Goal: Transaction & Acquisition: Book appointment/travel/reservation

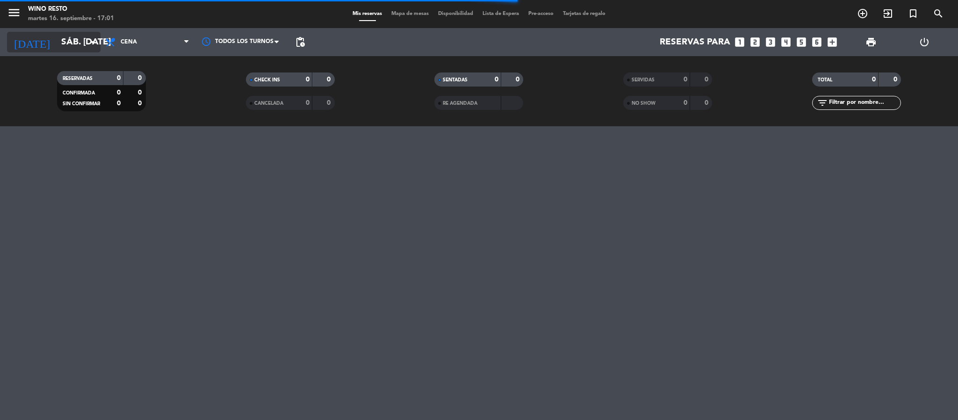
click at [86, 45] on input "sáb. 13 sep." at bounding box center [113, 42] width 113 height 20
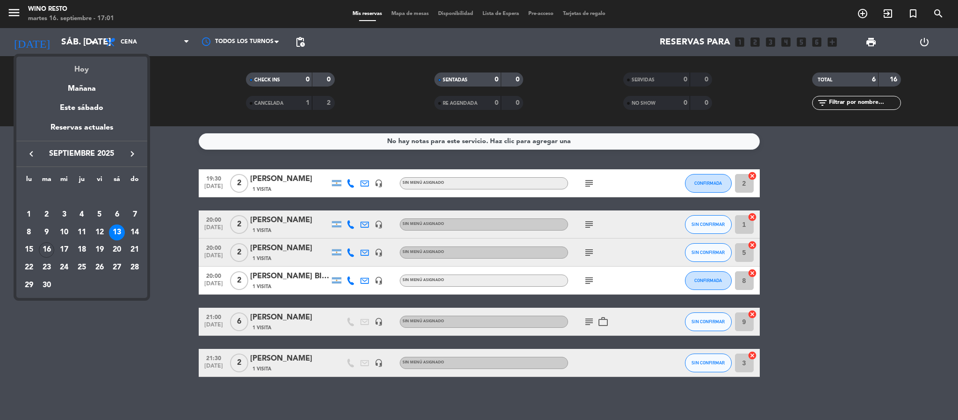
click at [86, 65] on div "Hoy" at bounding box center [81, 66] width 131 height 19
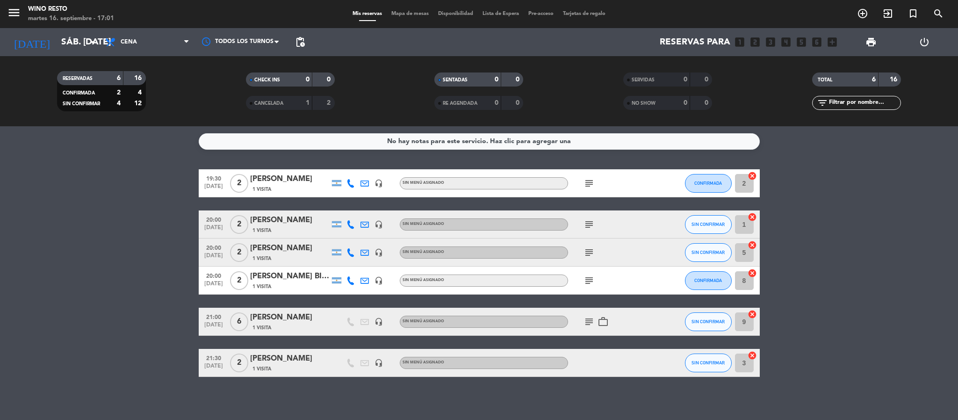
type input "[DATE] sep."
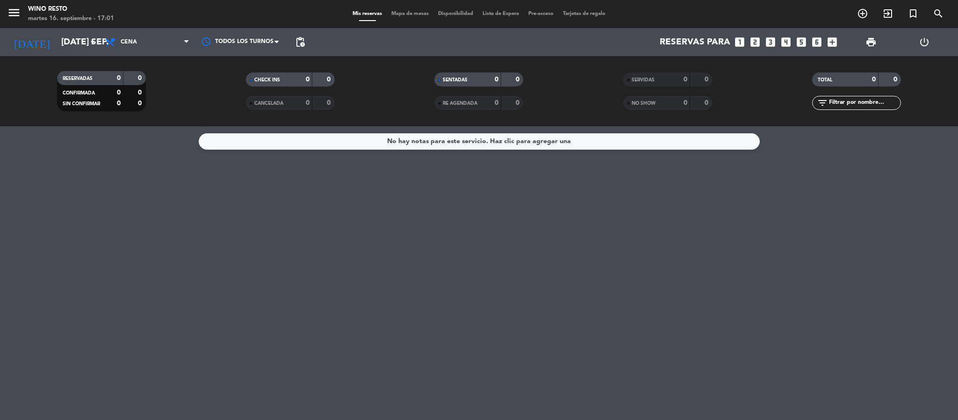
click at [179, 198] on div "No hay notas para este servicio. Haz clic para agregar una" at bounding box center [479, 273] width 958 height 294
click at [787, 36] on icon "looks_4" at bounding box center [786, 42] width 12 height 12
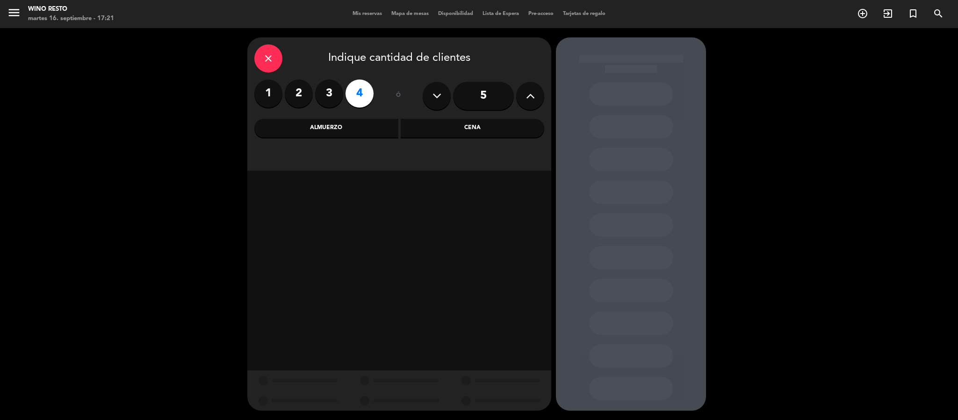
click at [433, 129] on div "Cena" at bounding box center [473, 128] width 144 height 19
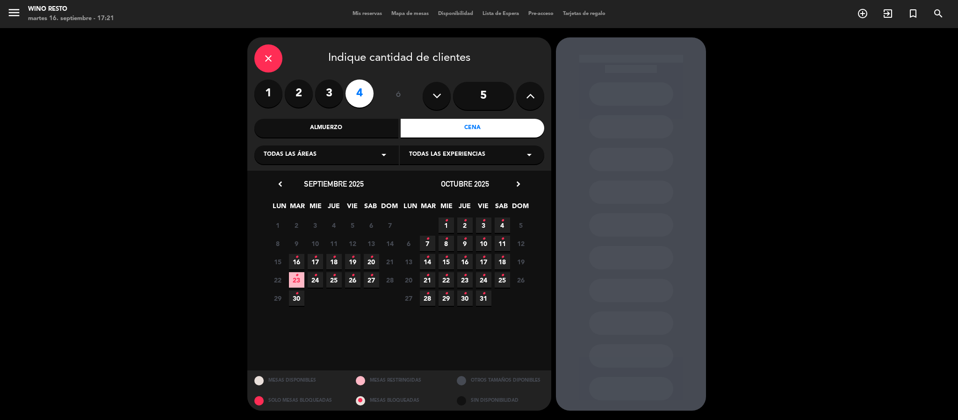
click at [296, 262] on icon "•" at bounding box center [296, 257] width 3 height 15
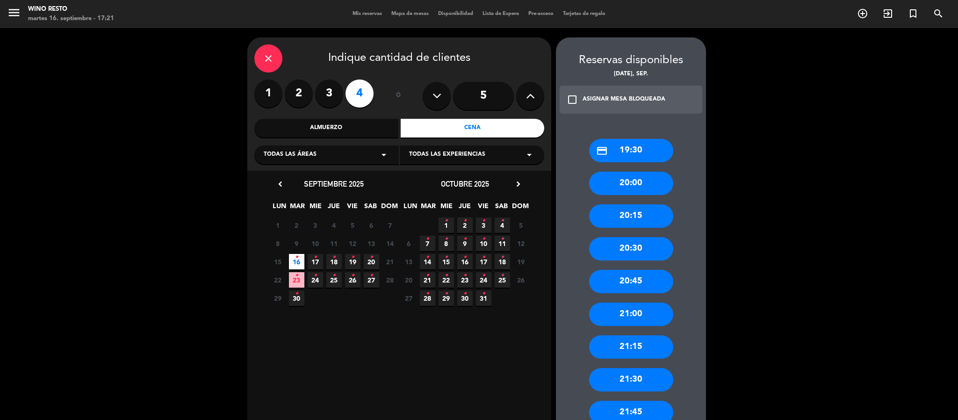
click at [618, 184] on div "20:00" at bounding box center [631, 183] width 84 height 23
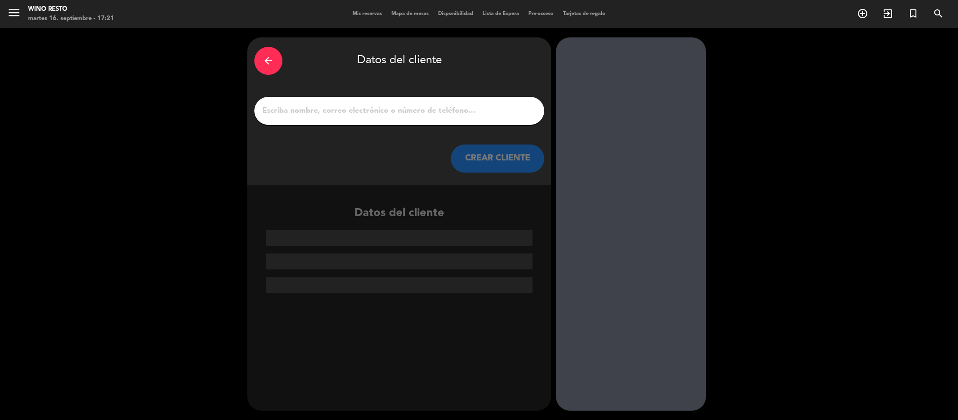
click at [466, 118] on div at bounding box center [399, 111] width 290 height 28
click at [389, 116] on input "1" at bounding box center [399, 110] width 276 height 13
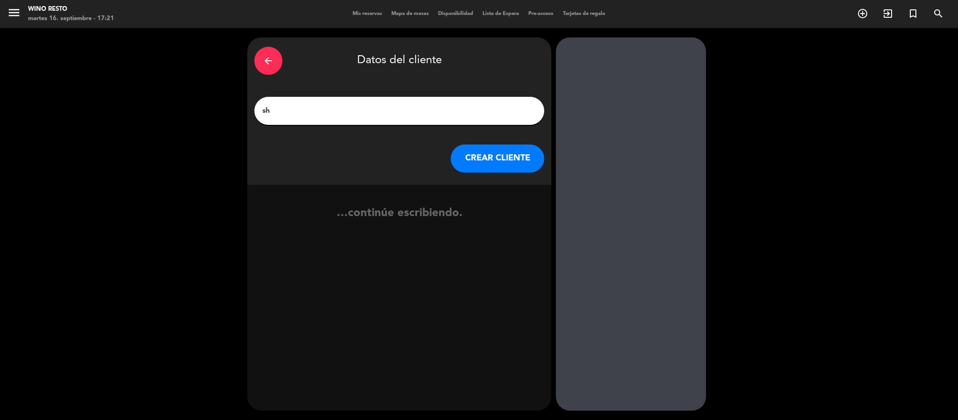
type input "s"
type input "Sherpa"
click at [529, 151] on button "CREAR CLIENTE" at bounding box center [498, 158] width 94 height 28
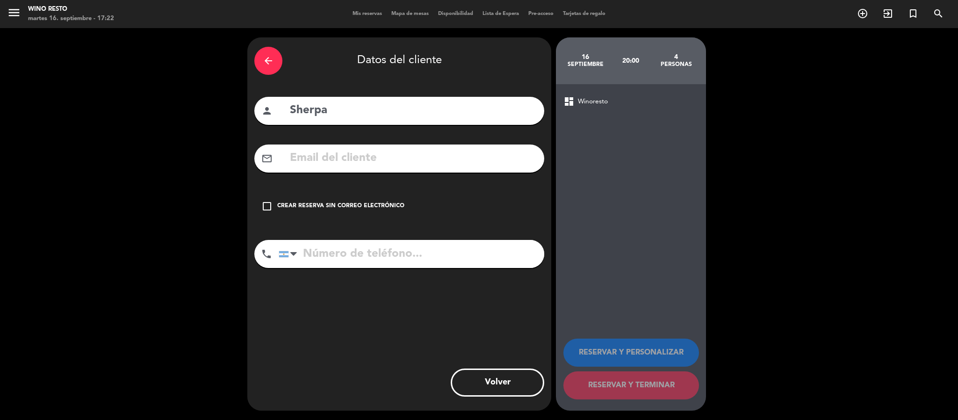
click at [288, 206] on div "Crear reserva sin correo electrónico" at bounding box center [340, 205] width 127 height 9
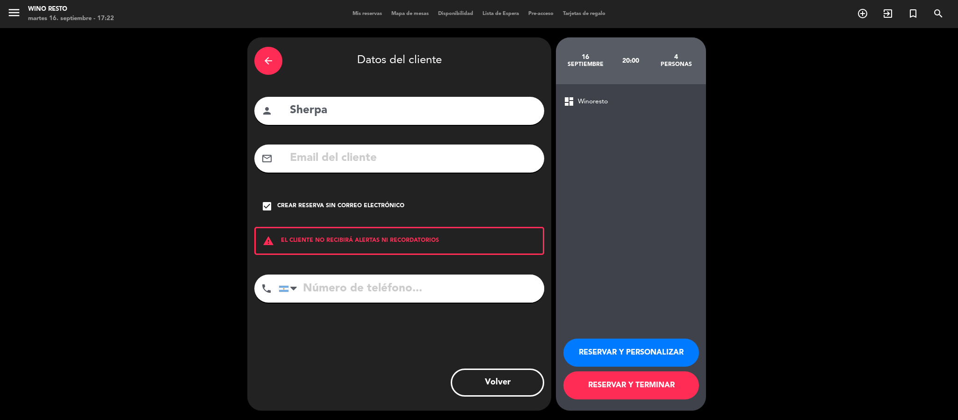
click at [632, 380] on button "RESERVAR Y TERMINAR" at bounding box center [631, 385] width 136 height 28
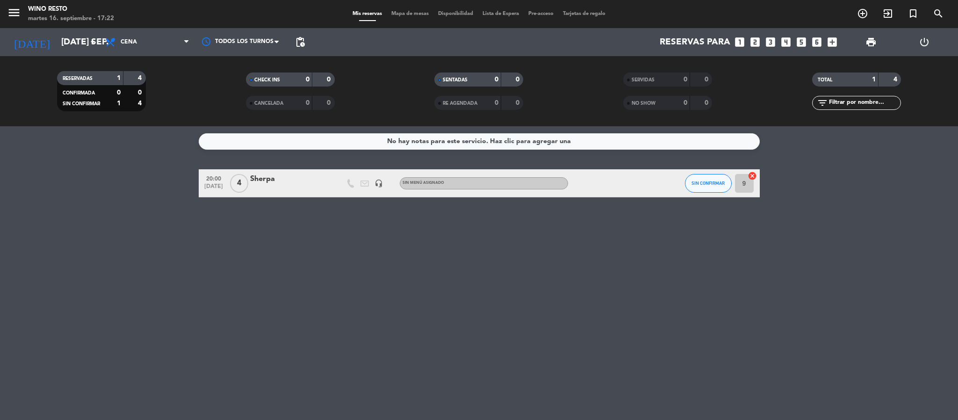
click at [746, 183] on input "9" at bounding box center [744, 183] width 19 height 19
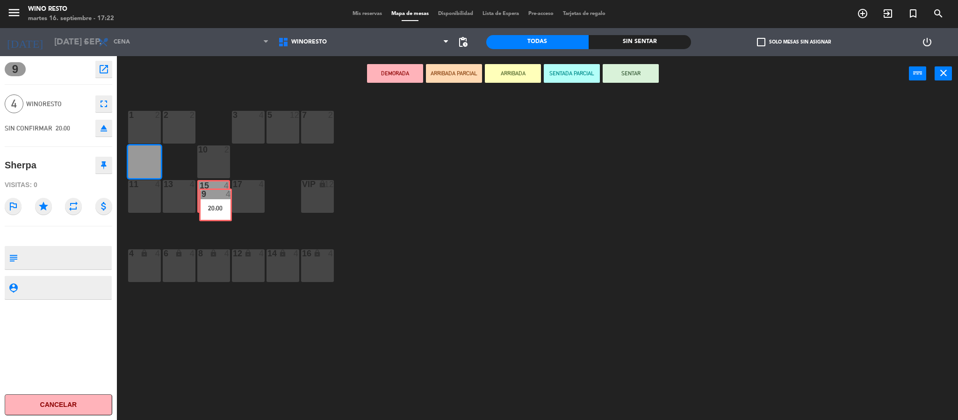
drag, startPoint x: 138, startPoint y: 166, endPoint x: 209, endPoint y: 208, distance: 82.6
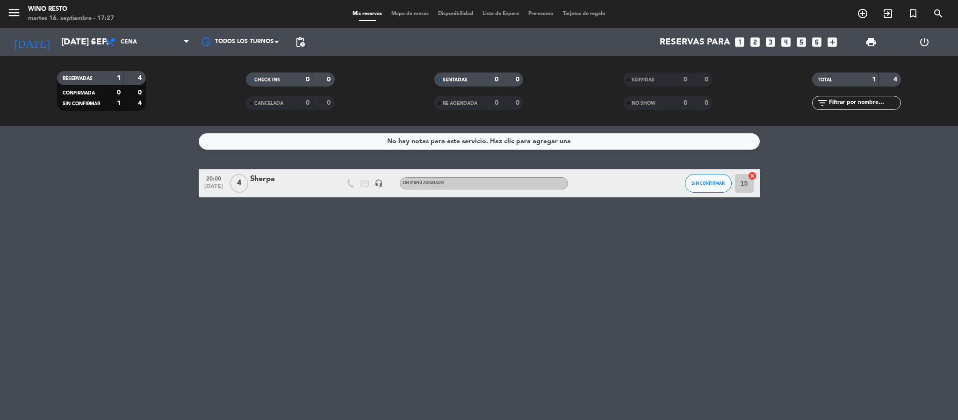
click at [751, 40] on icon "looks_two" at bounding box center [755, 42] width 12 height 12
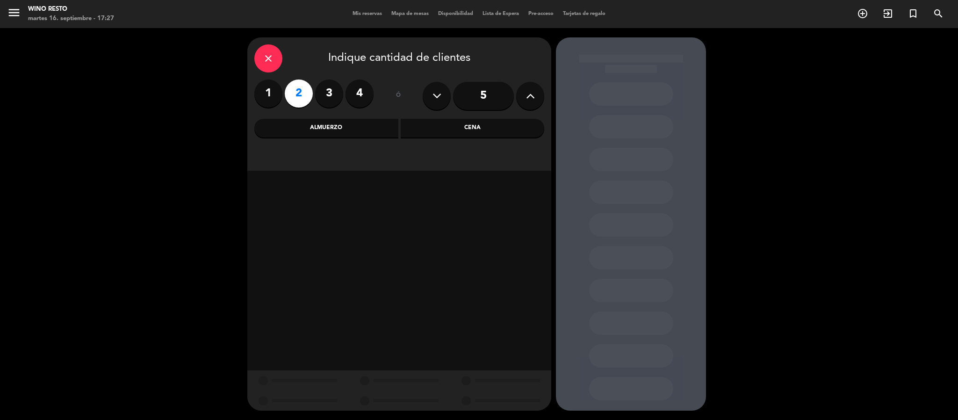
click at [473, 125] on div "Cena" at bounding box center [473, 128] width 144 height 19
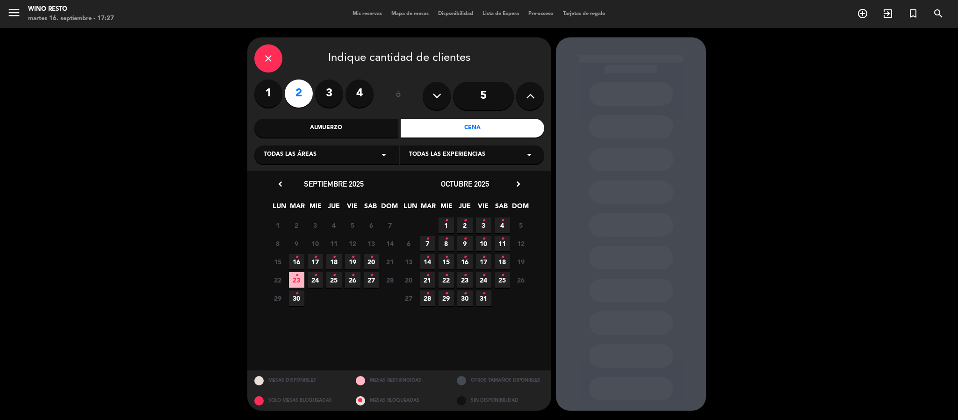
click at [297, 263] on icon "•" at bounding box center [296, 257] width 3 height 15
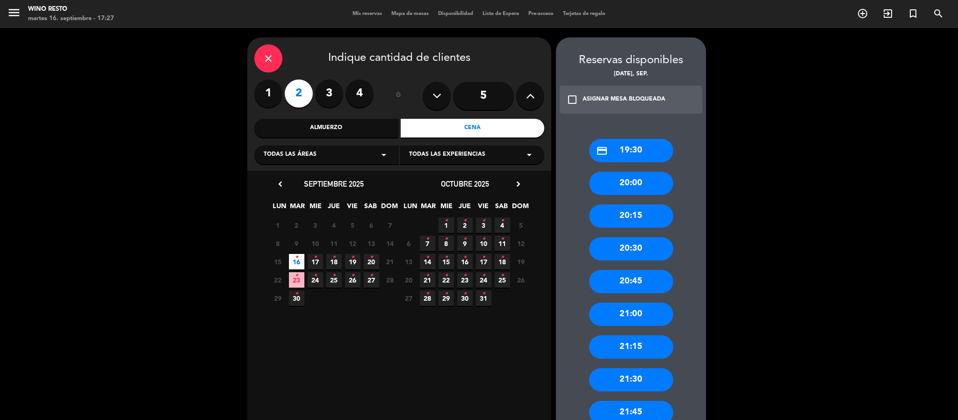
click at [607, 182] on div "20:00" at bounding box center [631, 183] width 84 height 23
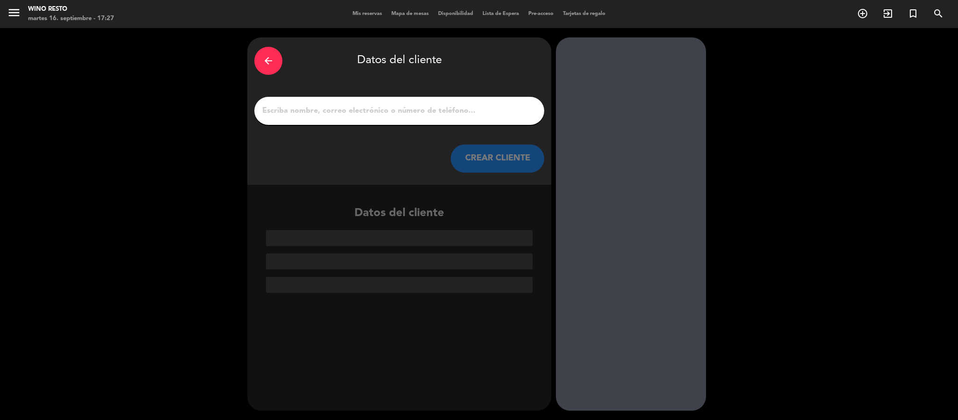
click at [461, 110] on input "1" at bounding box center [399, 110] width 276 height 13
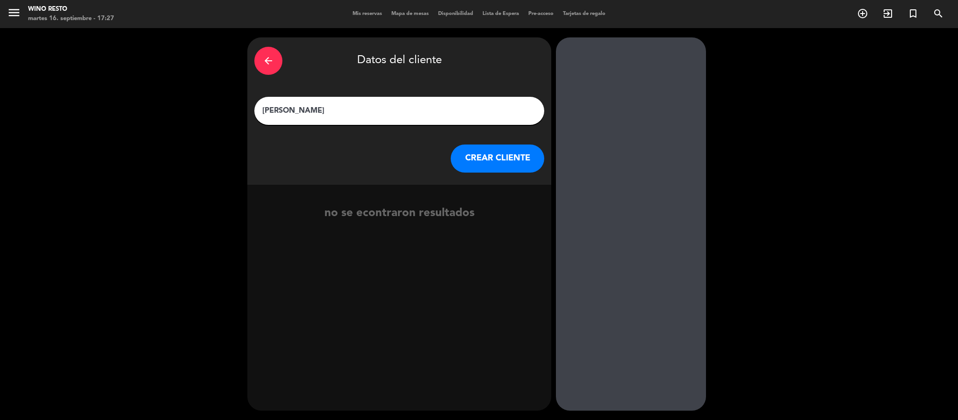
type input "[PERSON_NAME]"
click at [504, 158] on button "CREAR CLIENTE" at bounding box center [498, 158] width 94 height 28
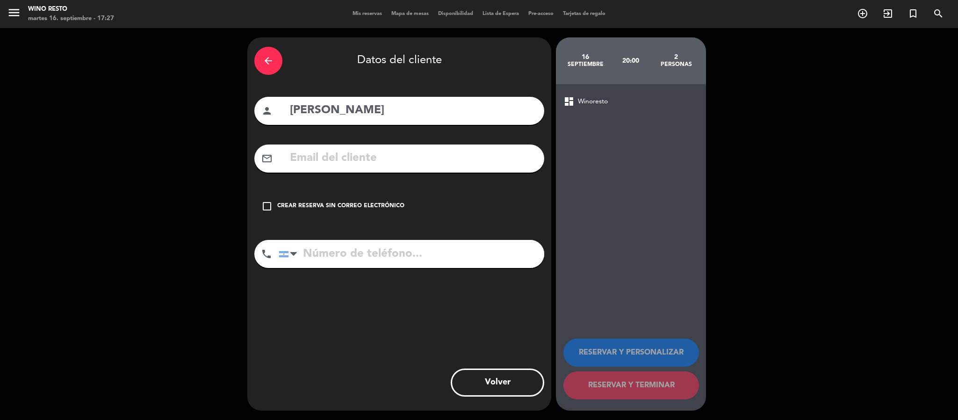
click at [335, 156] on input "text" at bounding box center [413, 158] width 248 height 19
paste input "[EMAIL_ADDRESS][DOMAIN_NAME]"
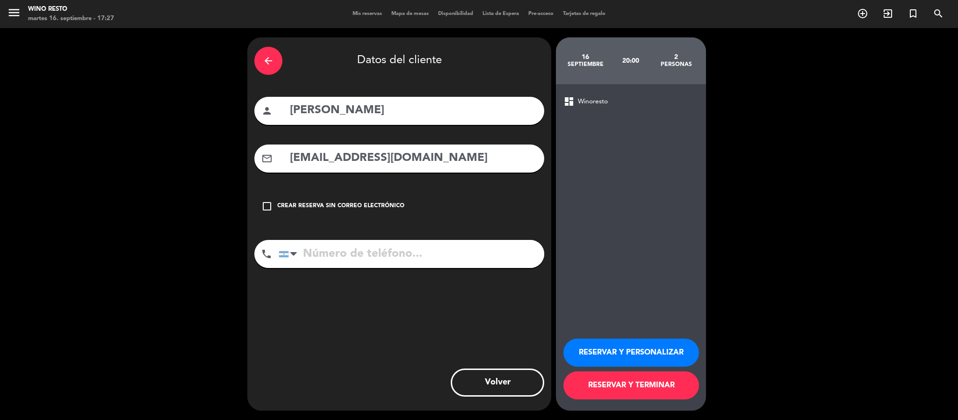
type input "[EMAIL_ADDRESS][DOMAIN_NAME]"
click at [363, 256] on input "tel" at bounding box center [412, 254] width 266 height 28
paste input "1540932396"
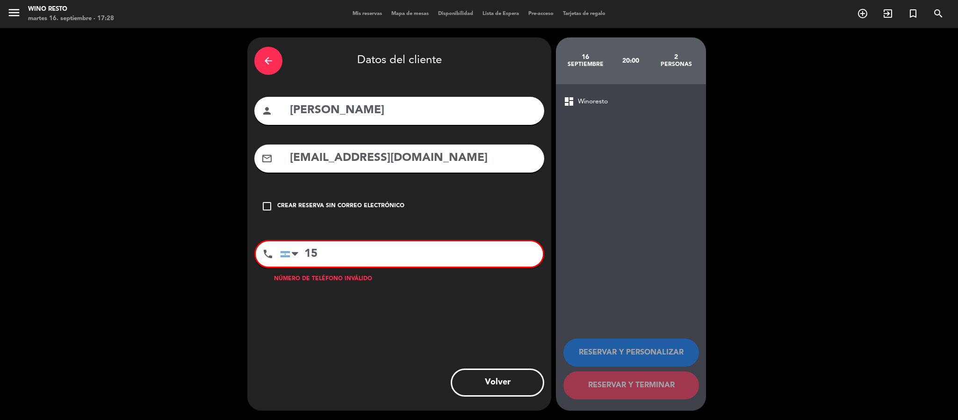
type input "1"
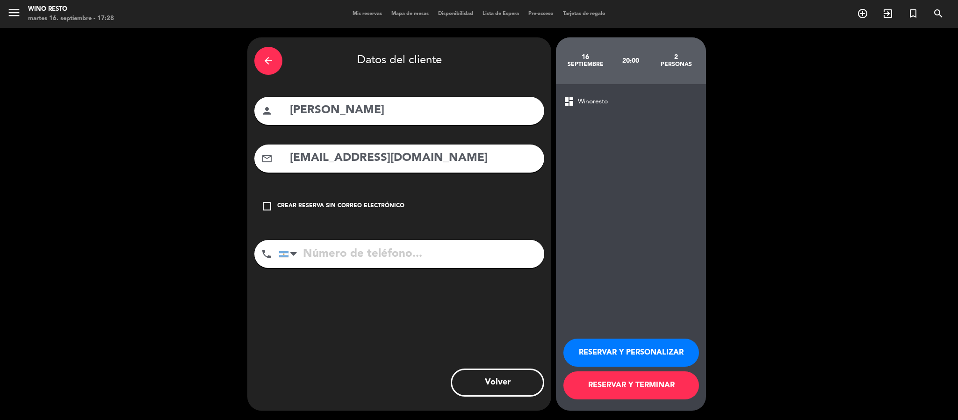
click at [609, 390] on button "RESERVAR Y TERMINAR" at bounding box center [631, 385] width 136 height 28
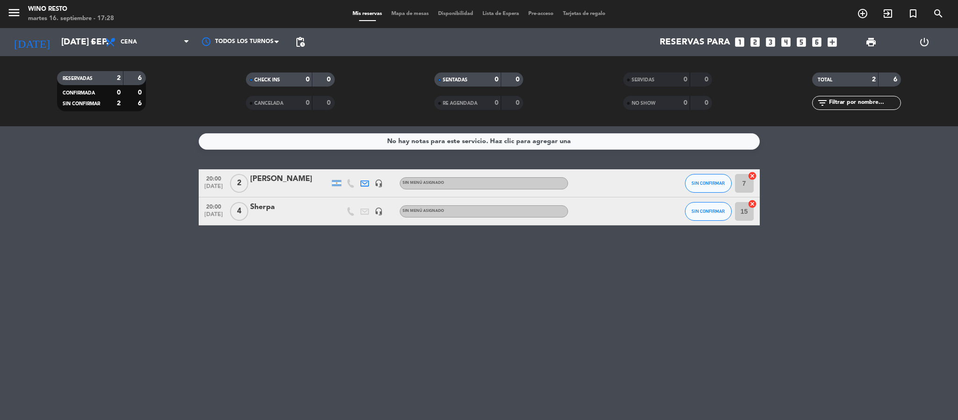
click at [275, 180] on div "[PERSON_NAME]" at bounding box center [289, 179] width 79 height 12
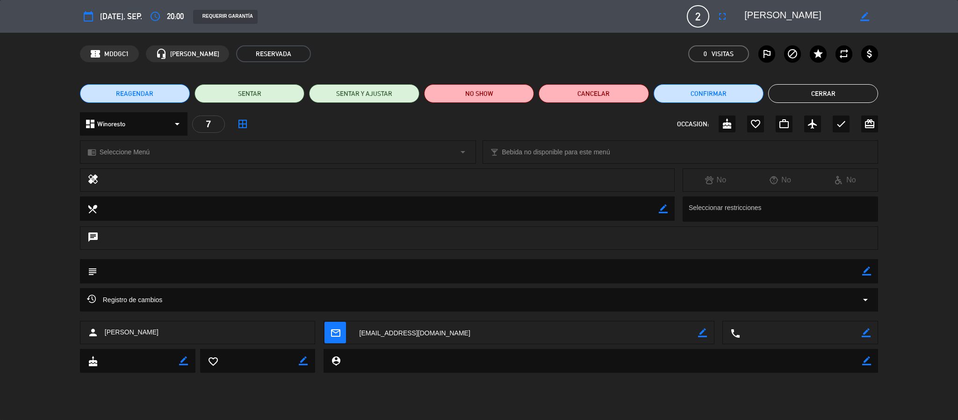
click at [867, 277] on div "border_color" at bounding box center [866, 271] width 9 height 24
click at [867, 269] on icon "border_color" at bounding box center [866, 270] width 9 height 9
type textarea "Big Box Wine Bar"
click at [867, 269] on icon at bounding box center [866, 270] width 9 height 9
click at [838, 86] on button "Cerrar" at bounding box center [823, 93] width 110 height 19
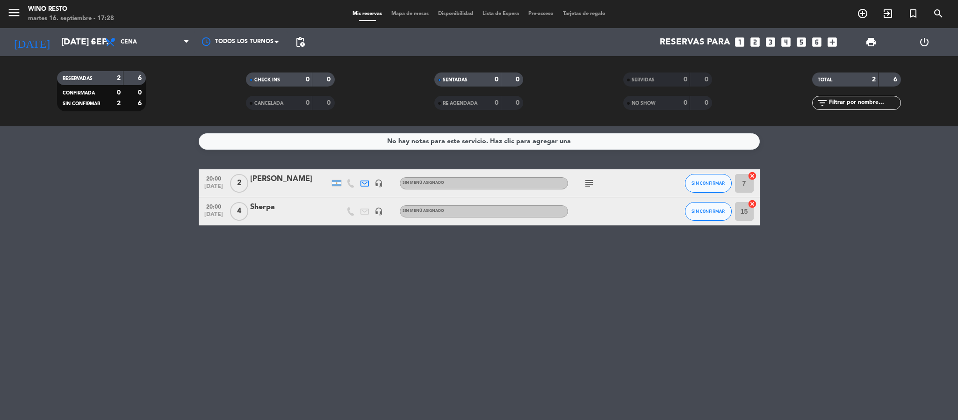
click at [269, 207] on div "Sherpa" at bounding box center [289, 207] width 79 height 12
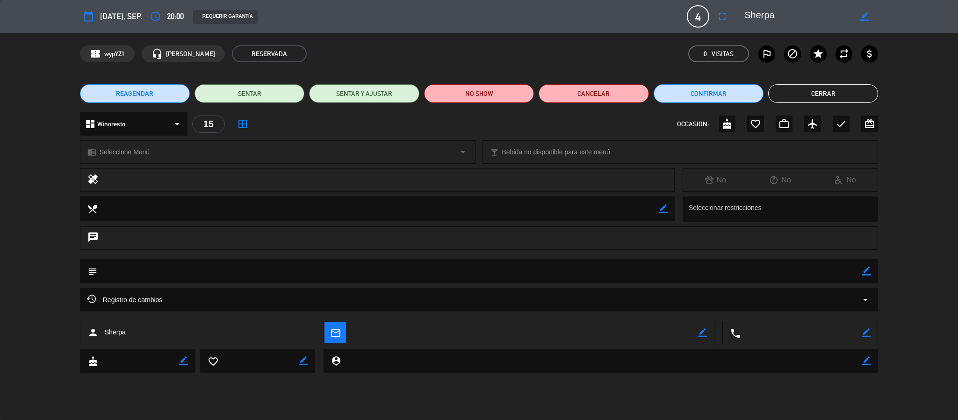
click at [871, 273] on icon "border_color" at bounding box center [866, 270] width 9 height 9
type textarea "IMPORTANTE"
click at [871, 273] on icon at bounding box center [866, 270] width 9 height 9
click at [781, 121] on icon "work_outline" at bounding box center [783, 123] width 11 height 11
click at [870, 96] on button "Cerrar" at bounding box center [823, 93] width 110 height 19
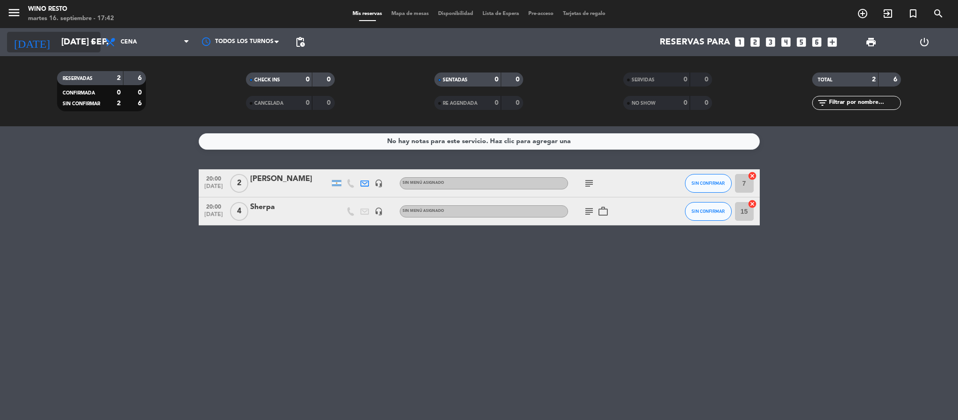
click at [97, 36] on icon "arrow_drop_down" at bounding box center [92, 41] width 11 height 11
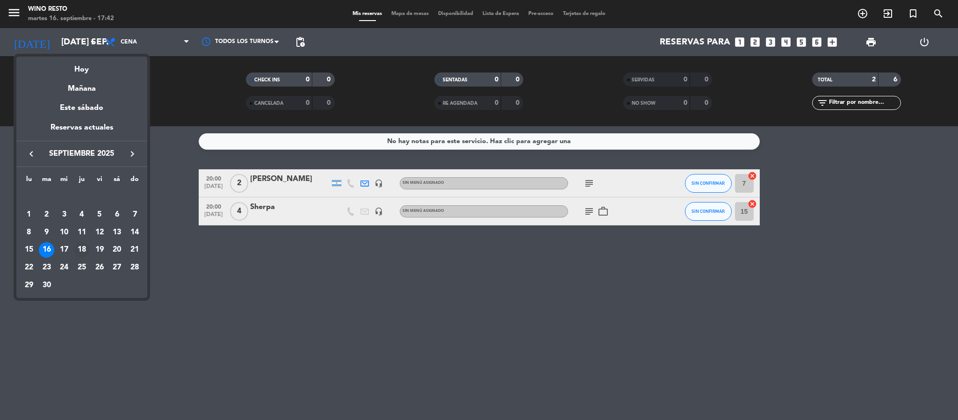
click at [80, 248] on div "18" at bounding box center [82, 250] width 16 height 16
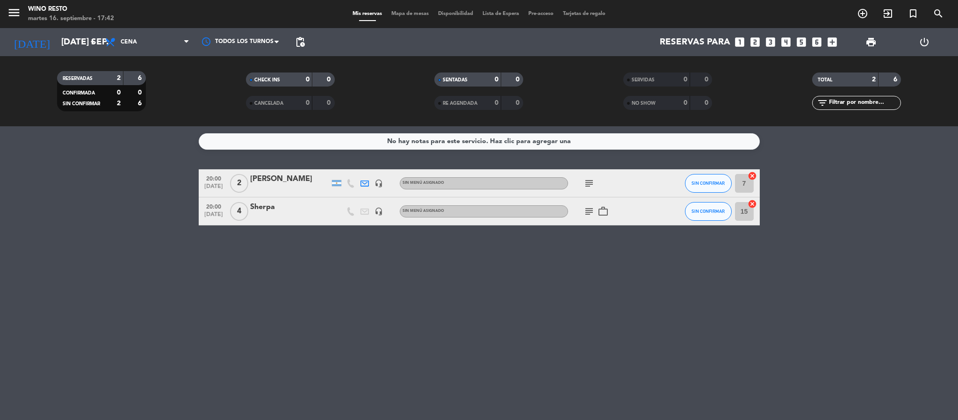
type input "[DEMOGRAPHIC_DATA] [DATE]"
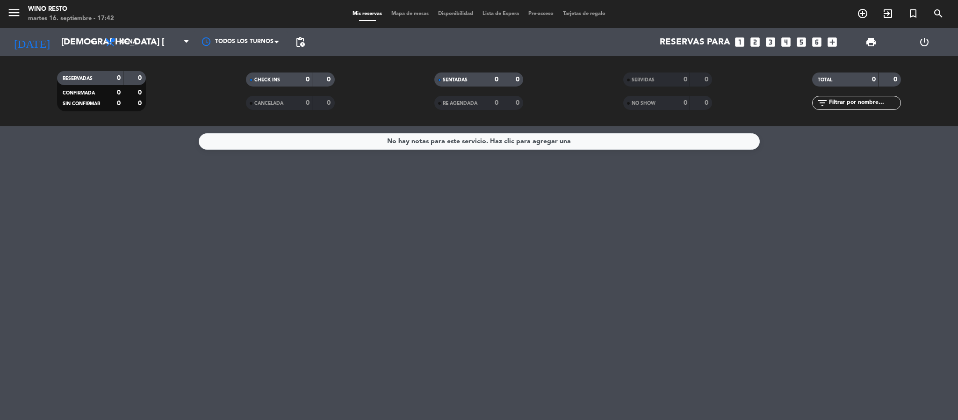
click at [755, 41] on icon "looks_two" at bounding box center [755, 42] width 12 height 12
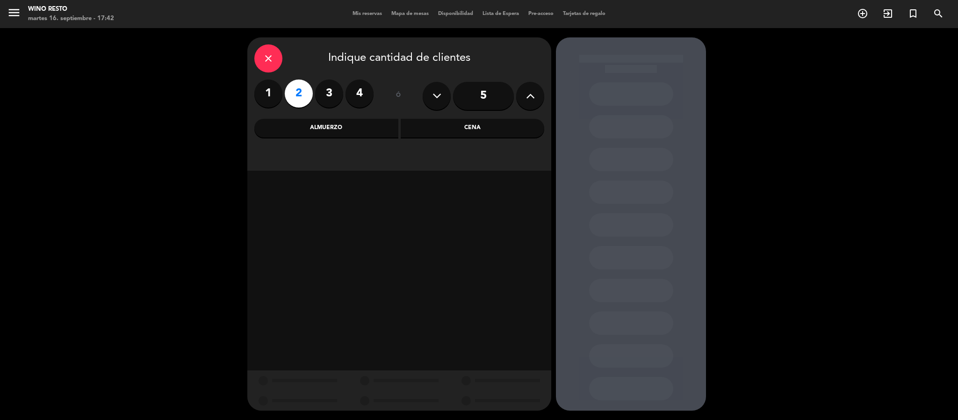
click at [470, 133] on div "Cena" at bounding box center [473, 128] width 144 height 19
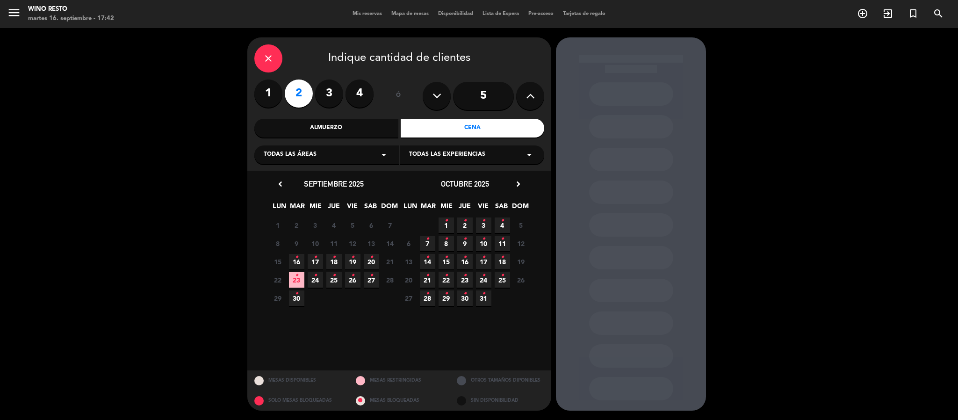
click at [332, 261] on icon "•" at bounding box center [333, 257] width 3 height 15
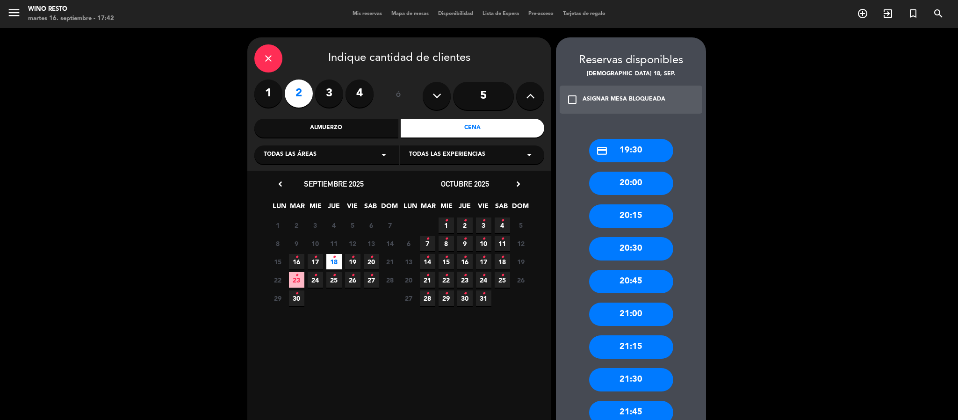
click at [633, 181] on div "20:00" at bounding box center [631, 183] width 84 height 23
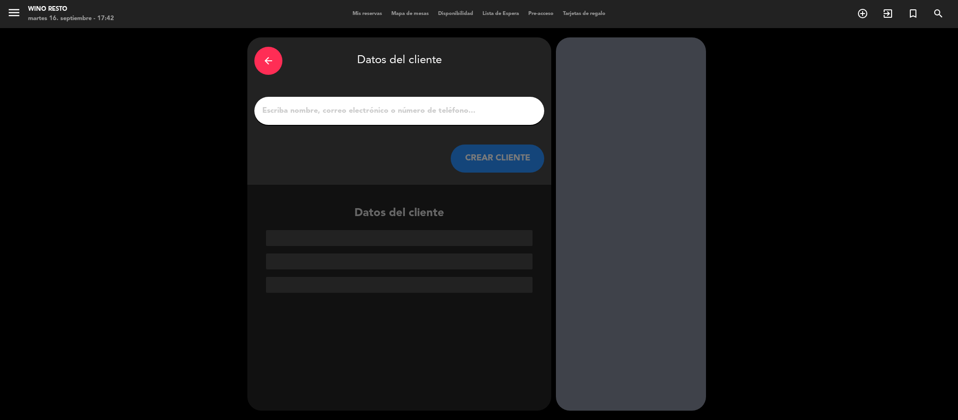
click at [424, 111] on input "1" at bounding box center [399, 110] width 276 height 13
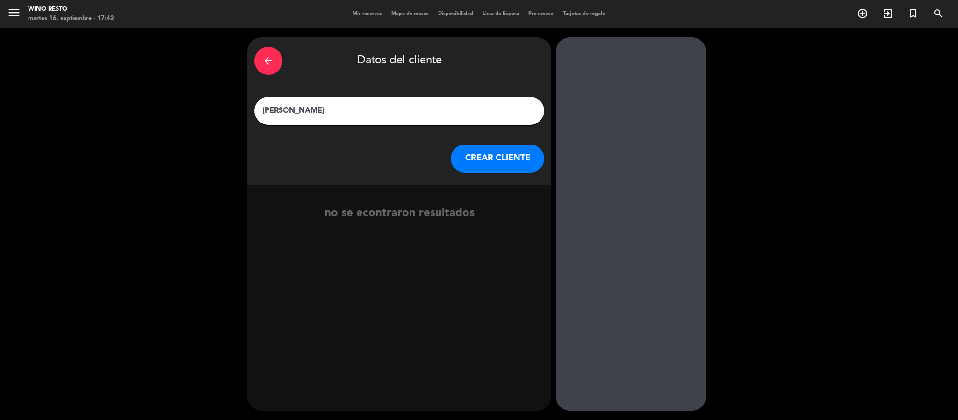
type input "[PERSON_NAME]"
click at [499, 153] on button "CREAR CLIENTE" at bounding box center [498, 158] width 94 height 28
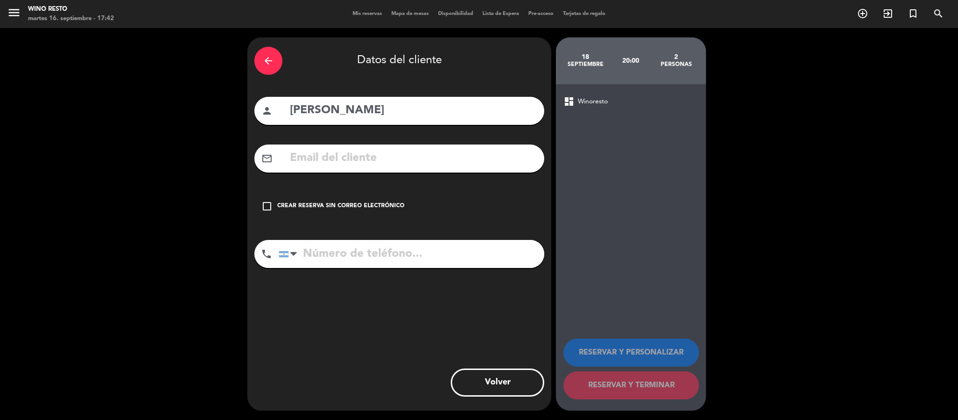
click at [336, 151] on input "text" at bounding box center [413, 158] width 248 height 19
paste input "[EMAIL_ADDRESS][DOMAIN_NAME]"
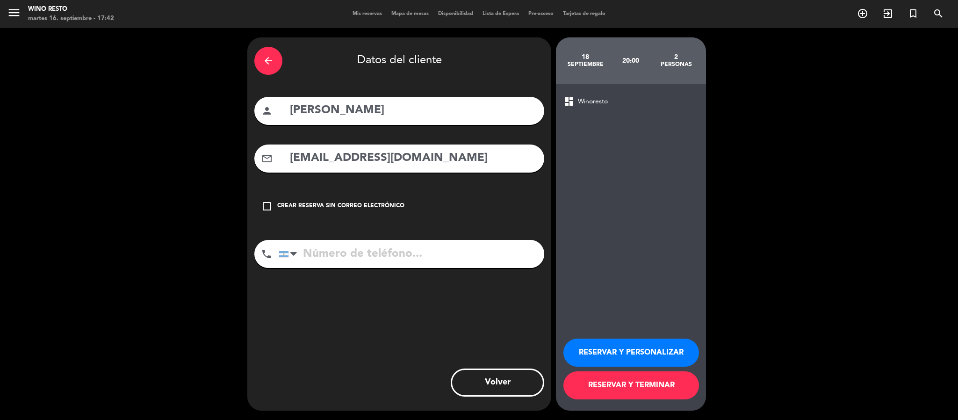
type input "[EMAIL_ADDRESS][DOMAIN_NAME]"
click at [362, 252] on input "tel" at bounding box center [412, 254] width 266 height 28
paste input "1167049433"
type input "1167049433"
click at [633, 385] on button "RESERVAR Y TERMINAR" at bounding box center [631, 385] width 136 height 28
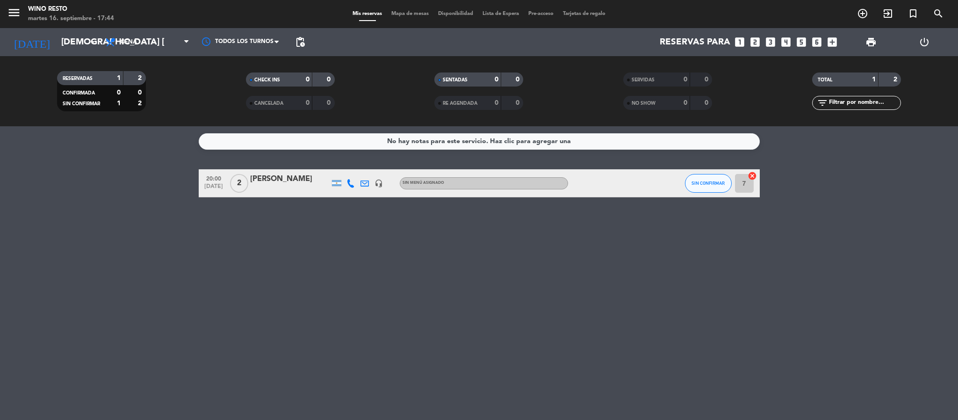
click at [757, 43] on icon "looks_two" at bounding box center [755, 42] width 12 height 12
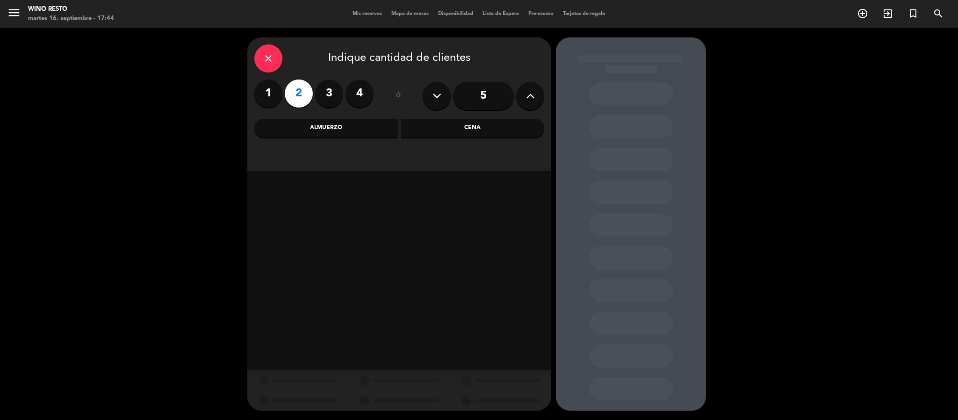
click at [521, 135] on div "Cena" at bounding box center [473, 128] width 144 height 19
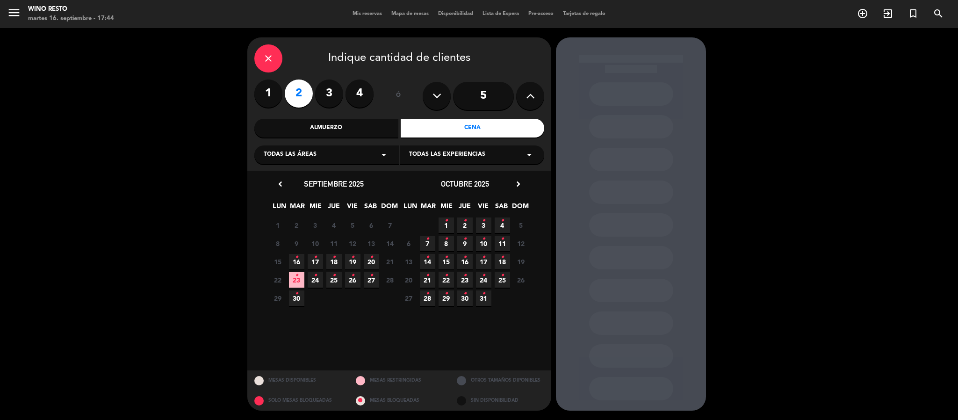
click at [329, 259] on span "18 •" at bounding box center [333, 261] width 15 height 15
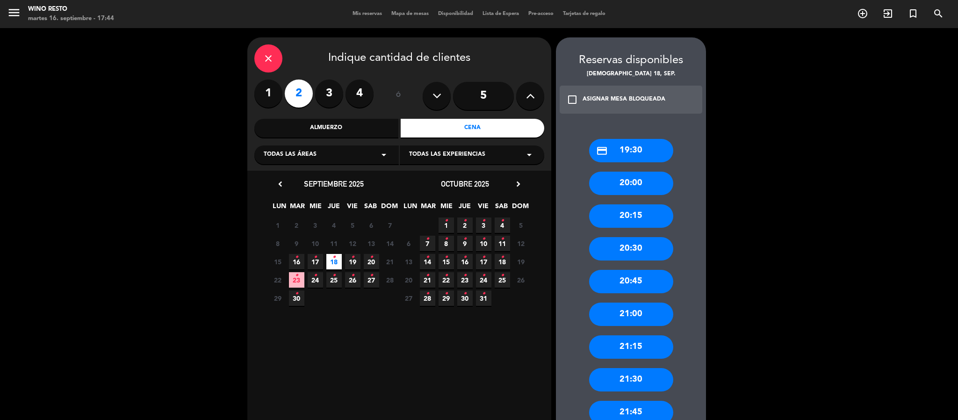
click at [661, 185] on div "20:00" at bounding box center [631, 183] width 84 height 23
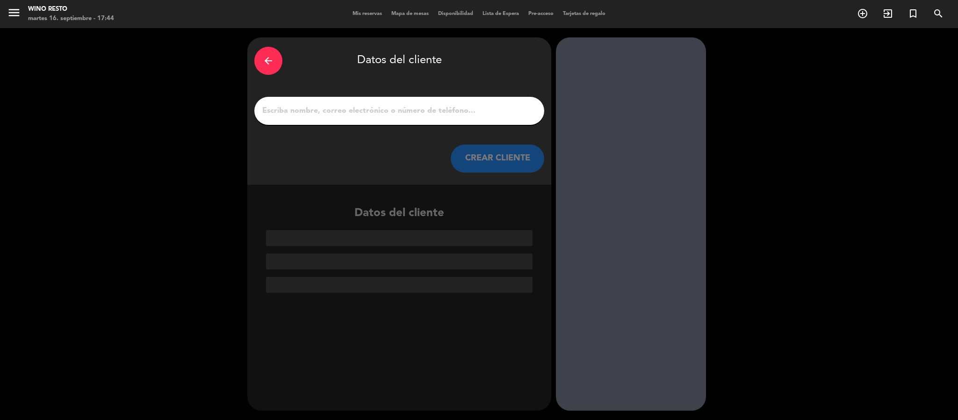
click at [497, 118] on div at bounding box center [399, 111] width 290 height 28
click at [480, 113] on input "1" at bounding box center [399, 110] width 276 height 13
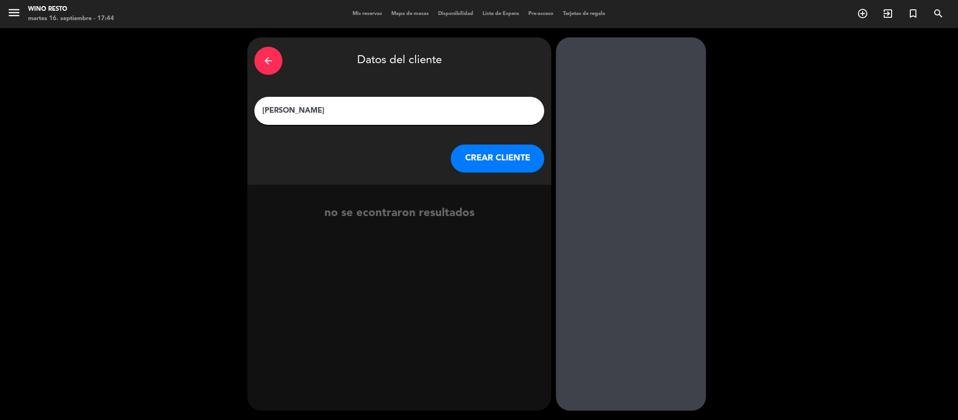
type input "[PERSON_NAME]"
click at [508, 160] on button "CREAR CLIENTE" at bounding box center [498, 158] width 94 height 28
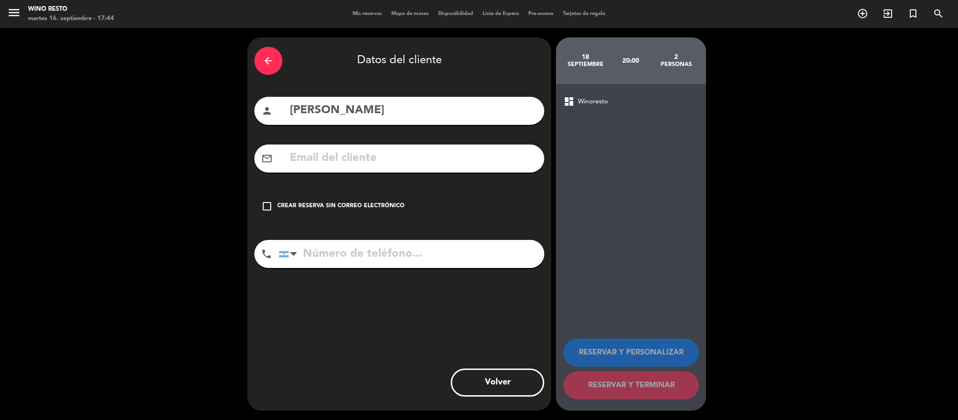
click at [400, 158] on input "text" at bounding box center [413, 158] width 248 height 19
paste input "[EMAIL_ADDRESS][DOMAIN_NAME]"
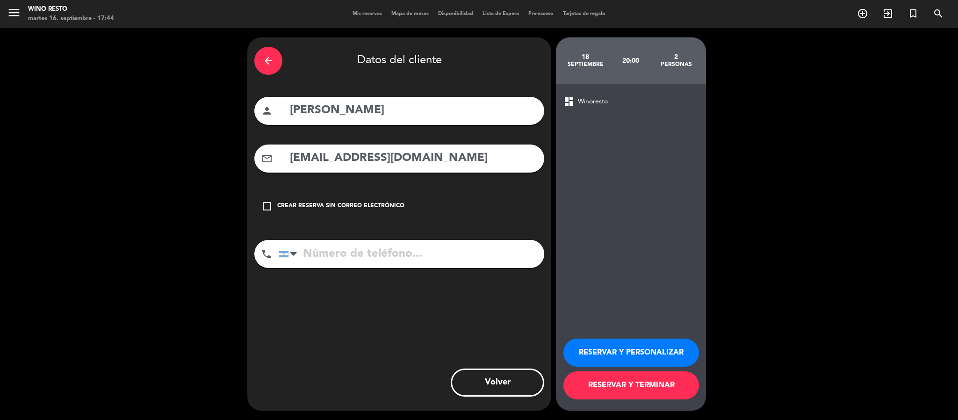
type input "[EMAIL_ADDRESS][DOMAIN_NAME]"
click at [367, 249] on input "tel" at bounding box center [412, 254] width 266 height 28
paste input "1149351644"
type input "1149351644"
click at [630, 381] on button "RESERVAR Y TERMINAR" at bounding box center [631, 385] width 136 height 28
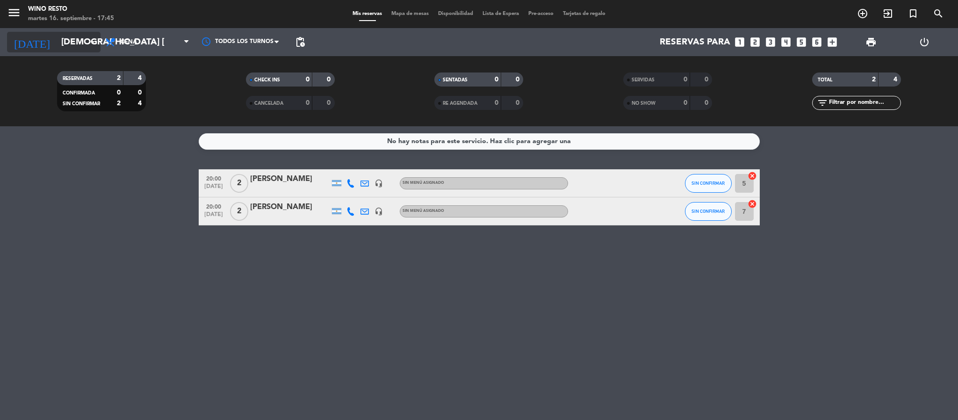
click at [86, 34] on input "[DEMOGRAPHIC_DATA] [DATE]" at bounding box center [113, 42] width 113 height 20
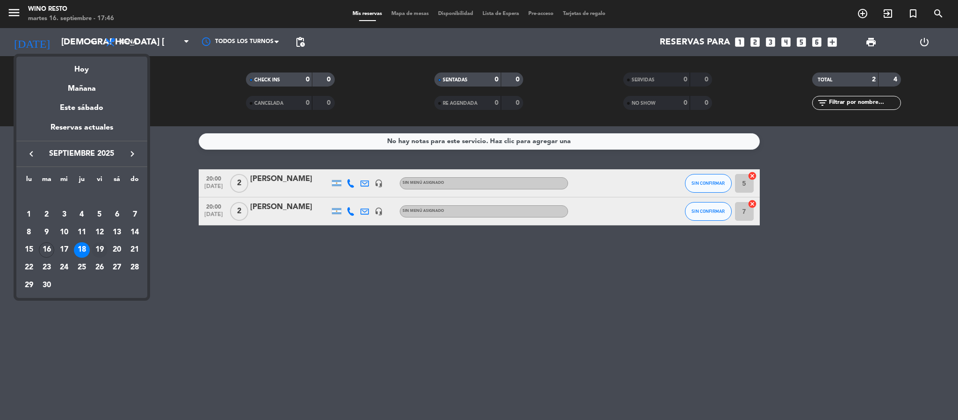
click at [99, 250] on div "19" at bounding box center [100, 250] width 16 height 16
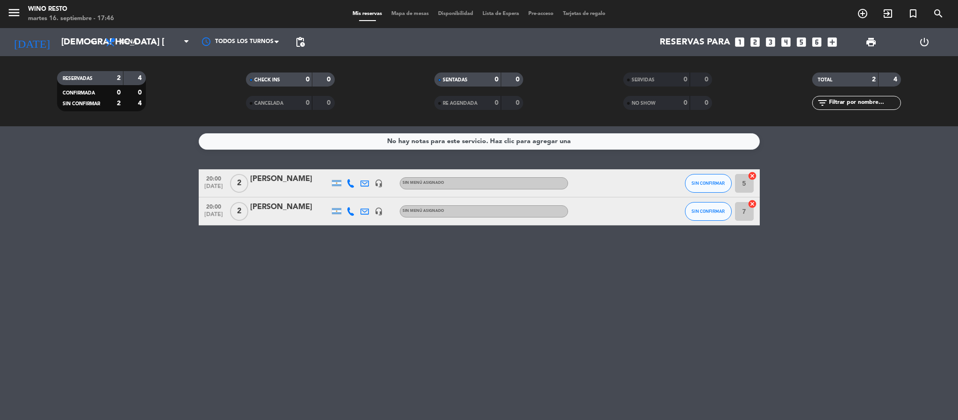
type input "vie. [DATE]"
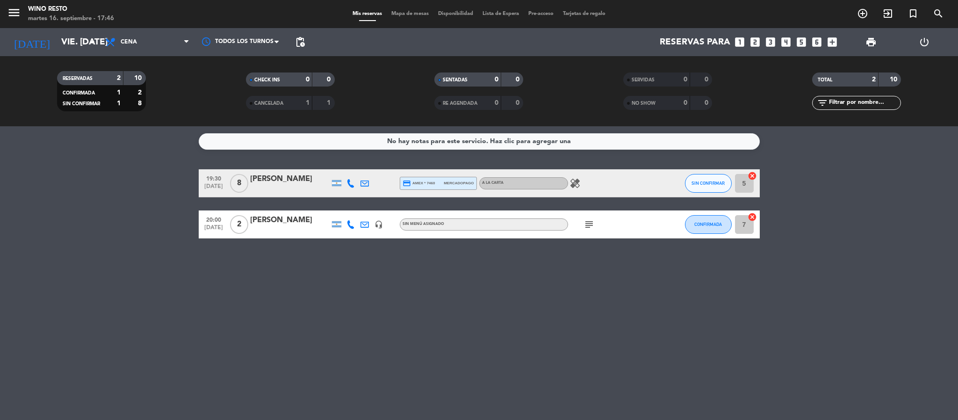
click at [591, 225] on icon "subject" at bounding box center [588, 224] width 11 height 11
click at [614, 288] on div "No hay notas para este servicio. Haz clic para agregar una 19:30 [DATE] 8 [PERS…" at bounding box center [479, 273] width 958 height 294
click at [754, 41] on icon "looks_two" at bounding box center [755, 42] width 12 height 12
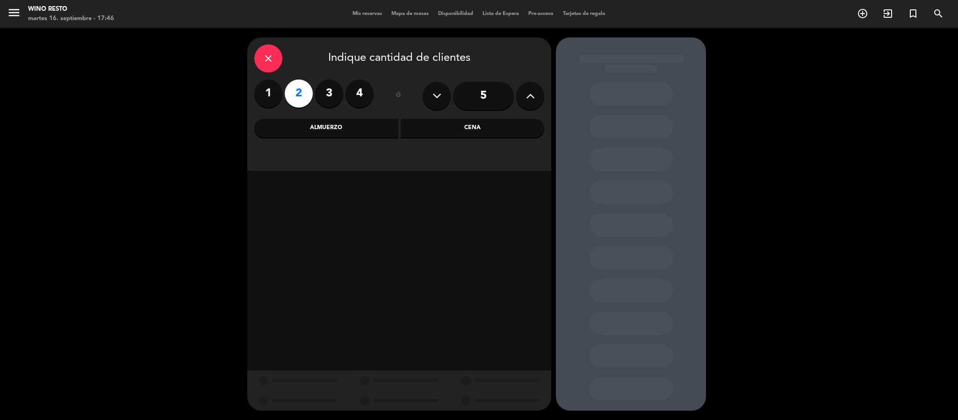
click at [508, 125] on div "Cena" at bounding box center [473, 128] width 144 height 19
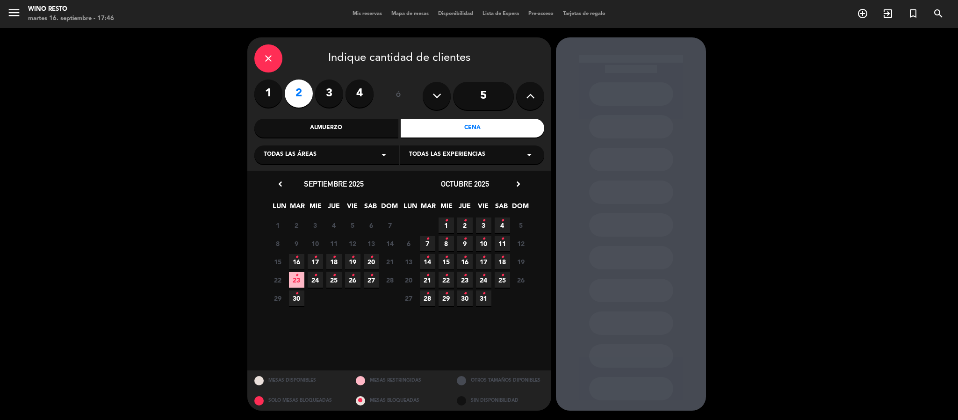
click at [352, 263] on icon "•" at bounding box center [352, 257] width 3 height 15
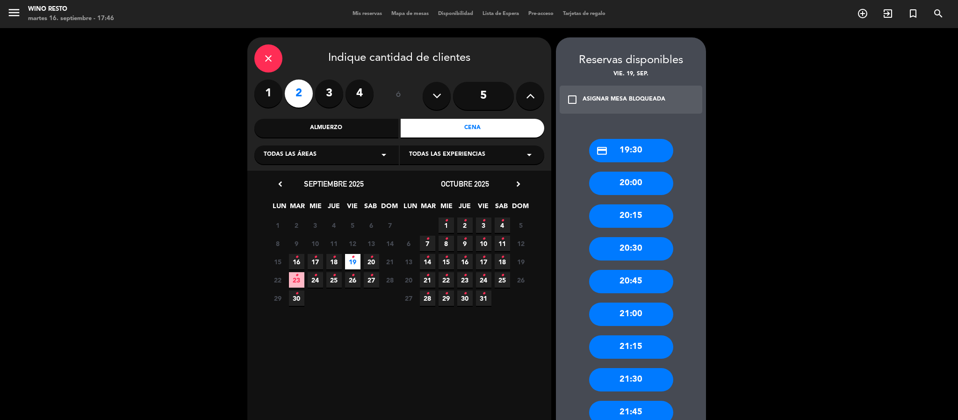
click at [639, 191] on div "20:00" at bounding box center [631, 183] width 84 height 23
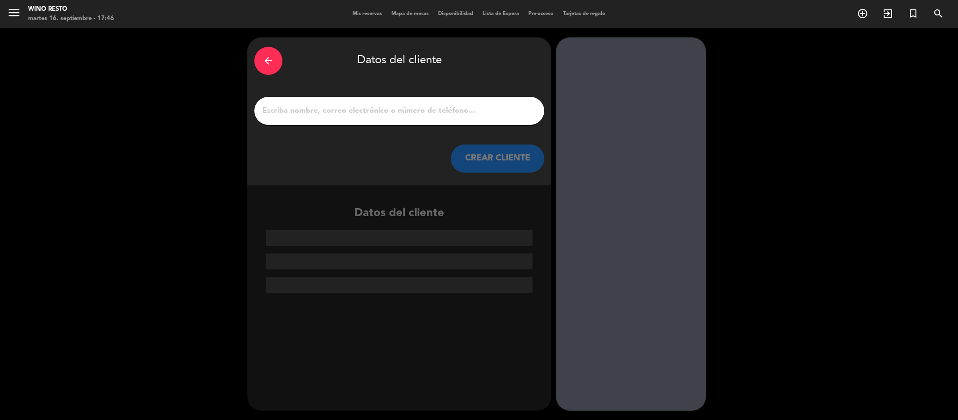
click at [437, 117] on input "1" at bounding box center [399, 110] width 276 height 13
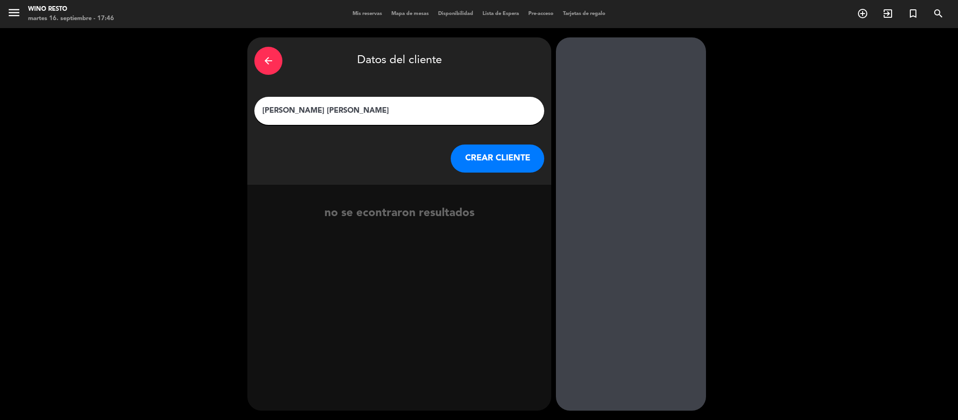
type input "[PERSON_NAME] [PERSON_NAME]"
click at [496, 173] on div "arrow_back Datos del cliente [PERSON_NAME] [PERSON_NAME] [PERSON_NAME] CLIENTE" at bounding box center [399, 110] width 304 height 147
click at [501, 161] on button "CREAR CLIENTE" at bounding box center [498, 158] width 94 height 28
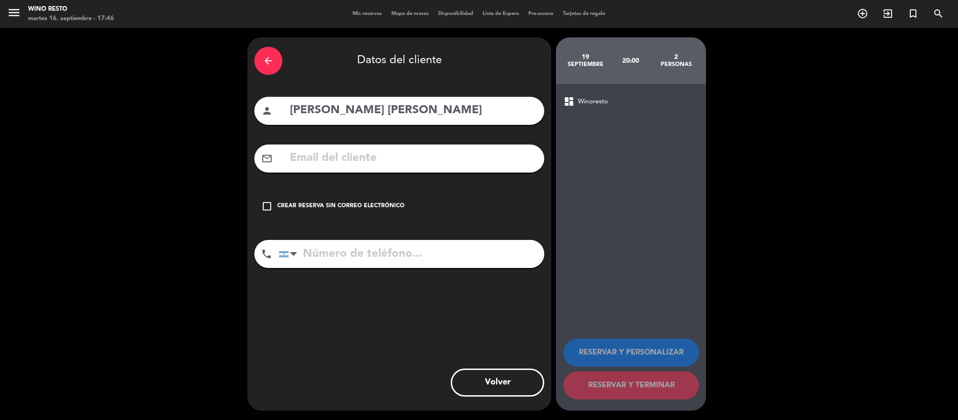
click at [374, 160] on input "text" at bounding box center [413, 158] width 248 height 19
paste input "[EMAIL_ADDRESS][DOMAIN_NAME]"
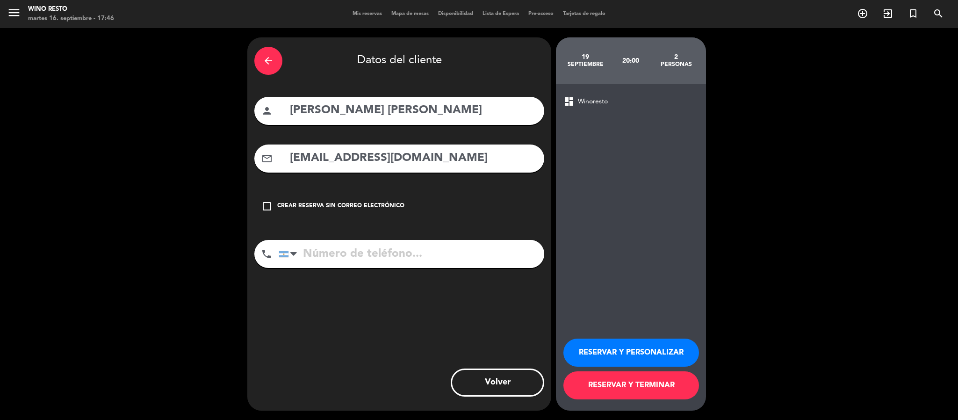
type input "[EMAIL_ADDRESS][DOMAIN_NAME]"
click at [346, 258] on input "tel" at bounding box center [412, 254] width 266 height 28
paste input "1131946122"
type input "1131946122"
click at [640, 377] on button "RESERVAR Y TERMINAR" at bounding box center [631, 385] width 136 height 28
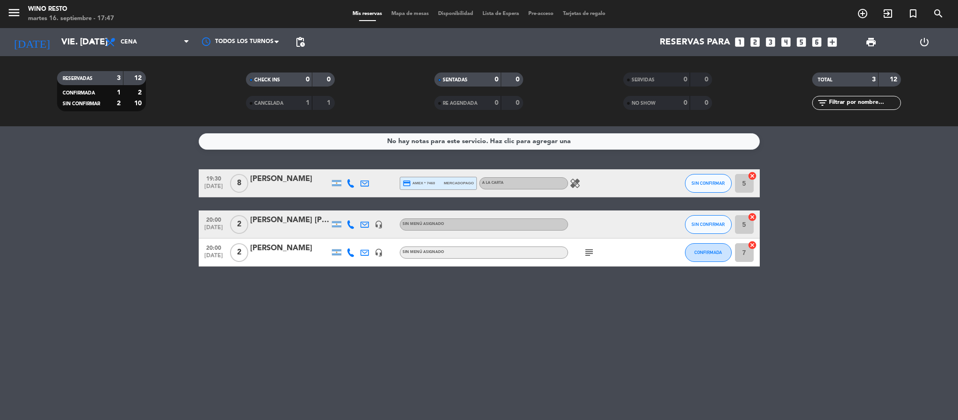
click at [260, 219] on div "[PERSON_NAME] [PERSON_NAME]" at bounding box center [289, 220] width 79 height 12
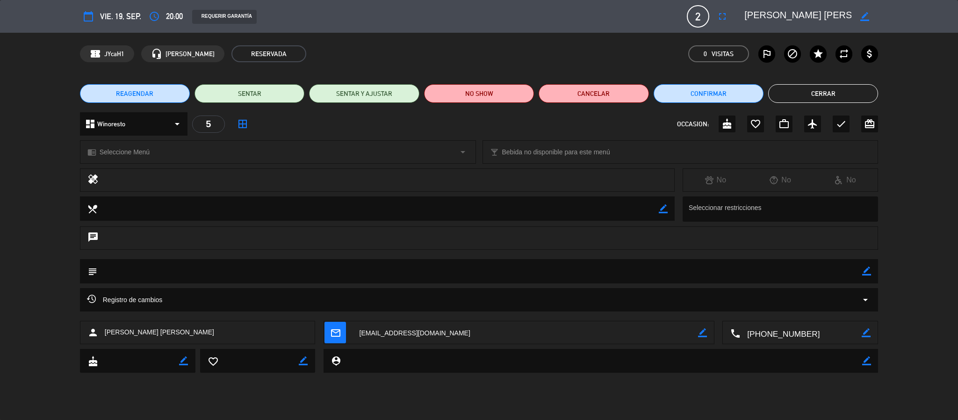
click at [867, 273] on icon "border_color" at bounding box center [866, 270] width 9 height 9
type textarea "Big Box Wine Bar"
click at [867, 273] on icon at bounding box center [866, 270] width 9 height 9
click at [833, 95] on button "Cerrar" at bounding box center [823, 93] width 110 height 19
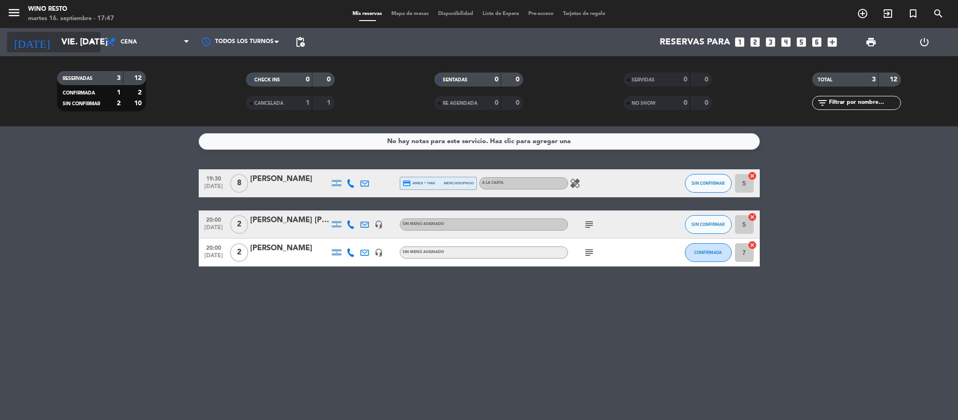
click at [84, 46] on input "vie. [DATE]" at bounding box center [113, 42] width 113 height 20
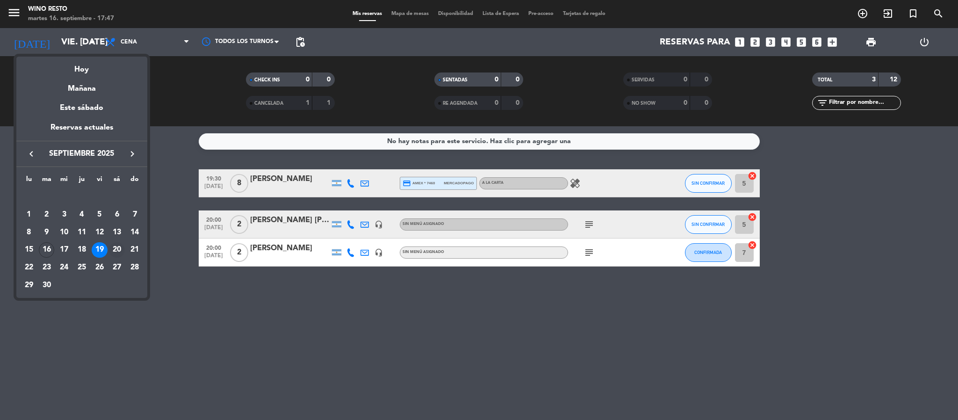
click at [115, 246] on div "20" at bounding box center [117, 250] width 16 height 16
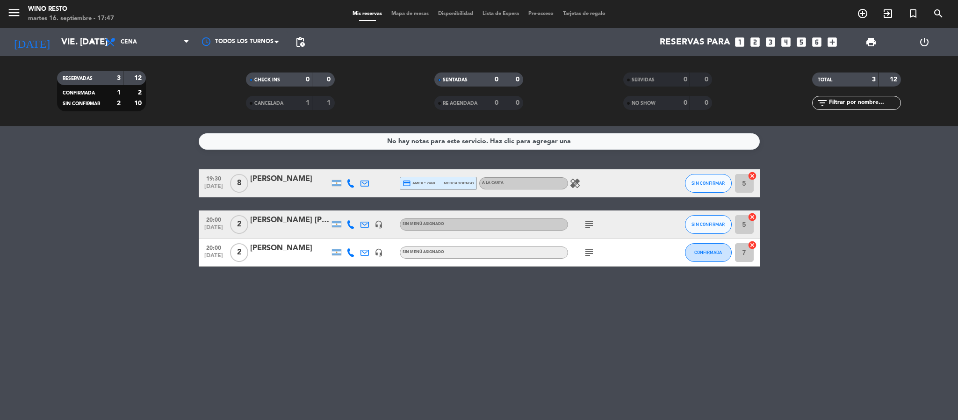
type input "sáb. [DATE]"
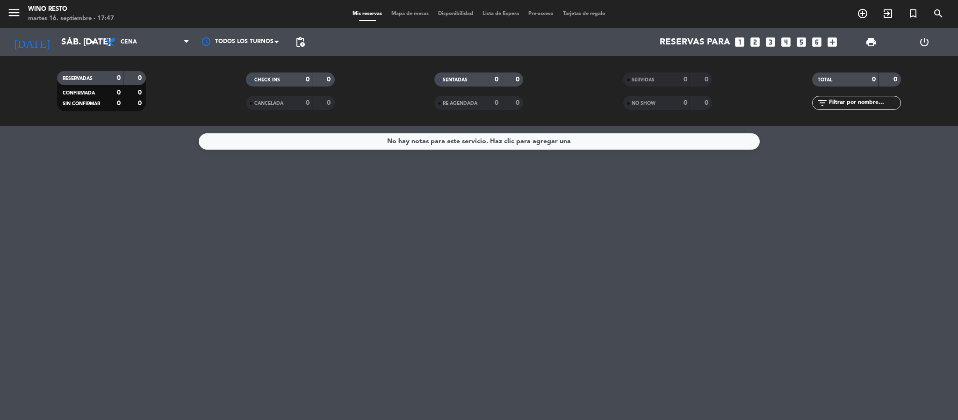
click at [755, 44] on icon "looks_two" at bounding box center [755, 42] width 12 height 12
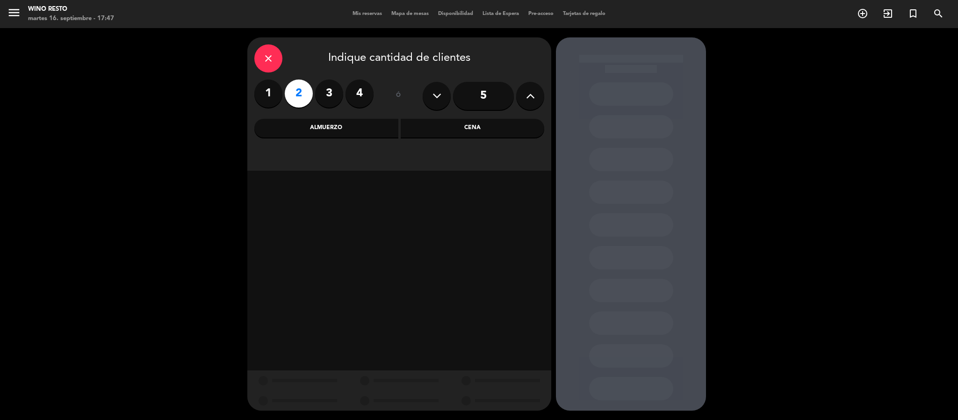
click at [415, 125] on div "Cena" at bounding box center [473, 128] width 144 height 19
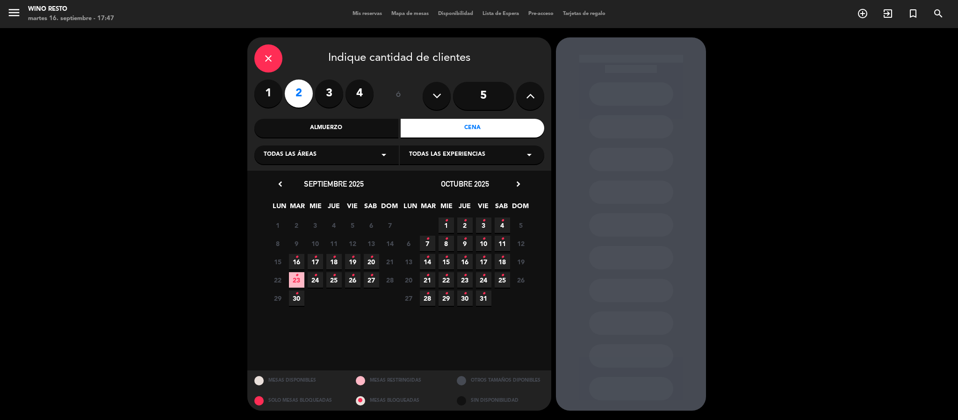
click at [367, 259] on span "20 •" at bounding box center [371, 261] width 15 height 15
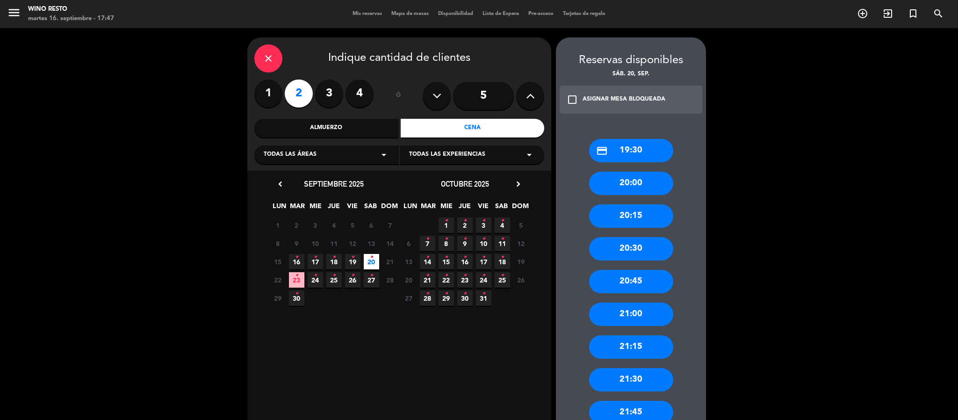
click at [625, 188] on div "20:00" at bounding box center [631, 183] width 84 height 23
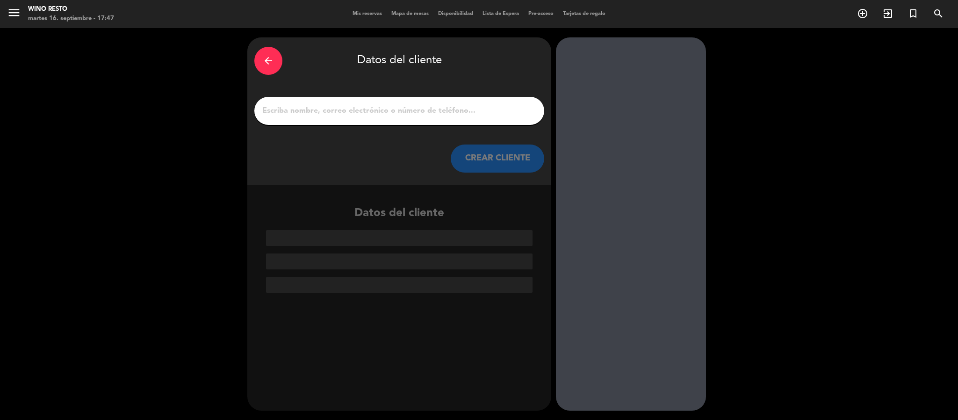
click at [492, 100] on div at bounding box center [399, 111] width 290 height 28
click at [491, 111] on input "1" at bounding box center [399, 110] width 276 height 13
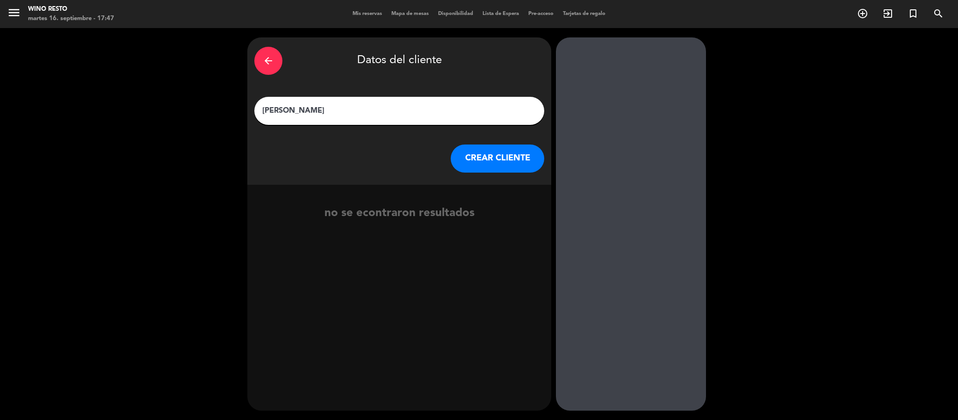
type input "[PERSON_NAME]"
click at [493, 156] on button "CREAR CLIENTE" at bounding box center [498, 158] width 94 height 28
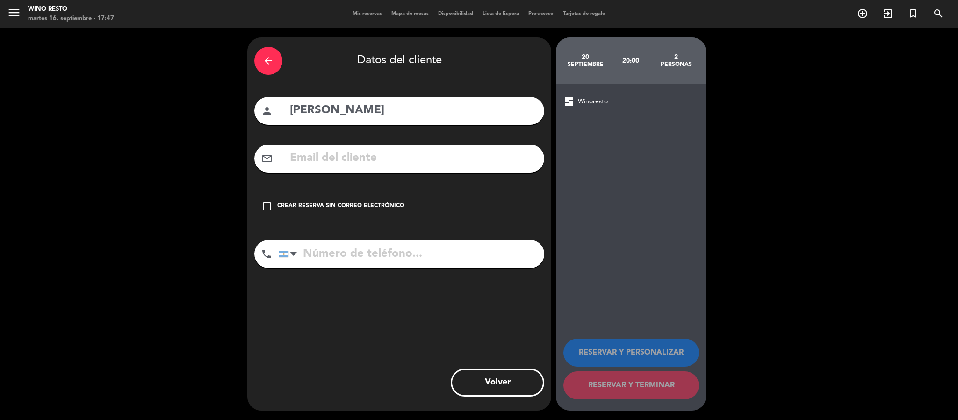
click at [411, 151] on input "text" at bounding box center [413, 158] width 248 height 19
paste input "[EMAIL_ADDRESS][DOMAIN_NAME]"
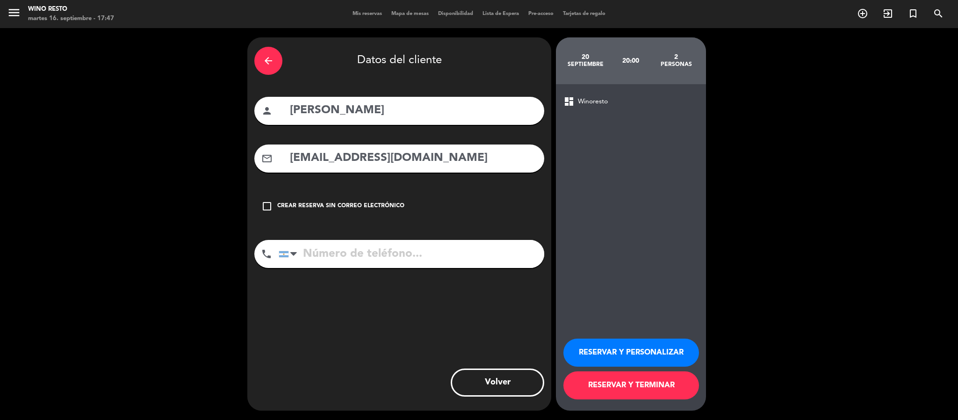
type input "[EMAIL_ADDRESS][DOMAIN_NAME]"
click at [359, 249] on input "tel" at bounding box center [412, 254] width 266 height 28
paste input "1162304238"
type input "1162304238"
click at [677, 393] on button "RESERVAR Y TERMINAR" at bounding box center [631, 385] width 136 height 28
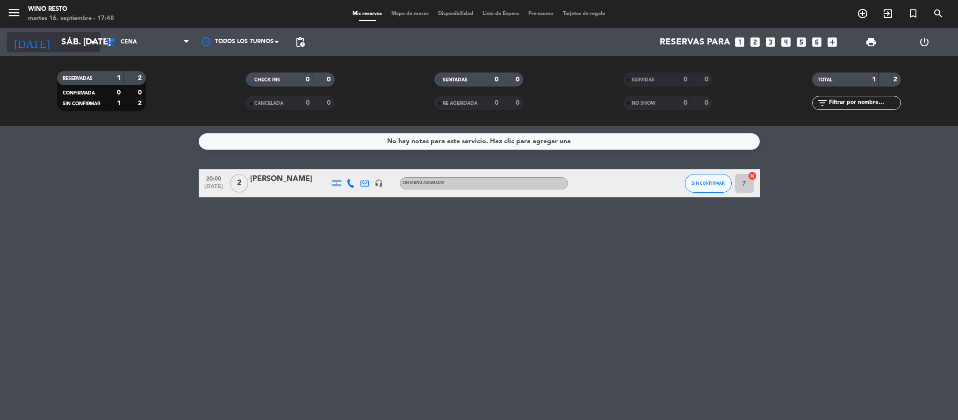
click at [93, 40] on icon "arrow_drop_down" at bounding box center [92, 41] width 11 height 11
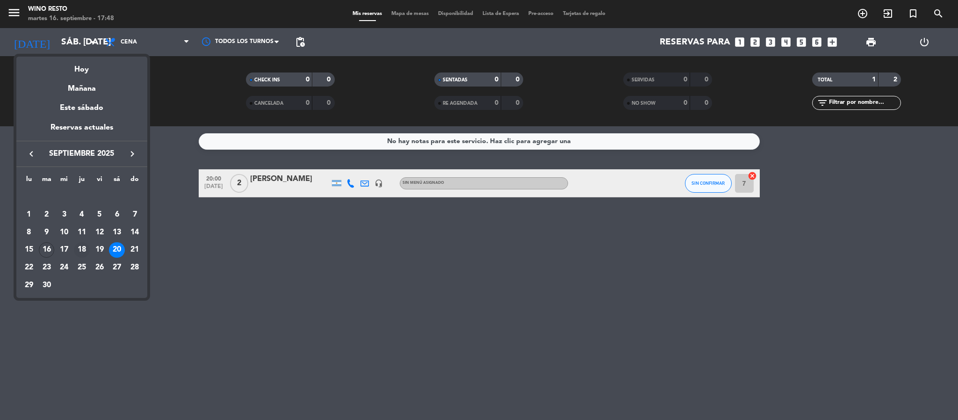
click at [83, 250] on div "18" at bounding box center [82, 250] width 16 height 16
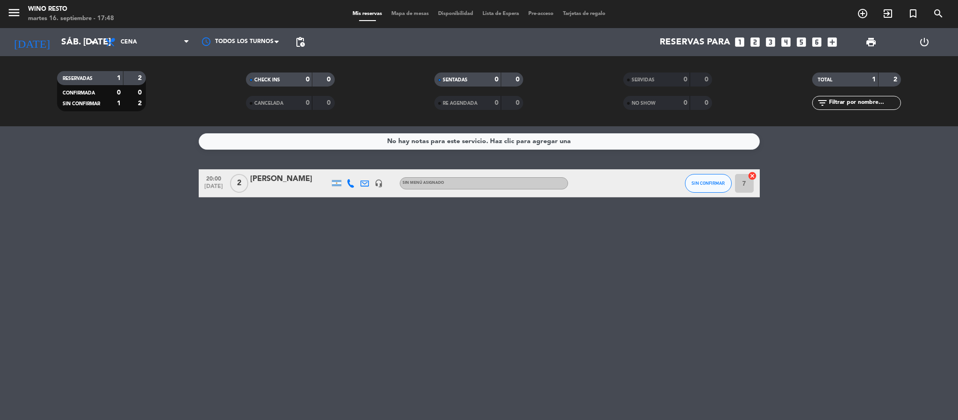
type input "[DEMOGRAPHIC_DATA] [DATE]"
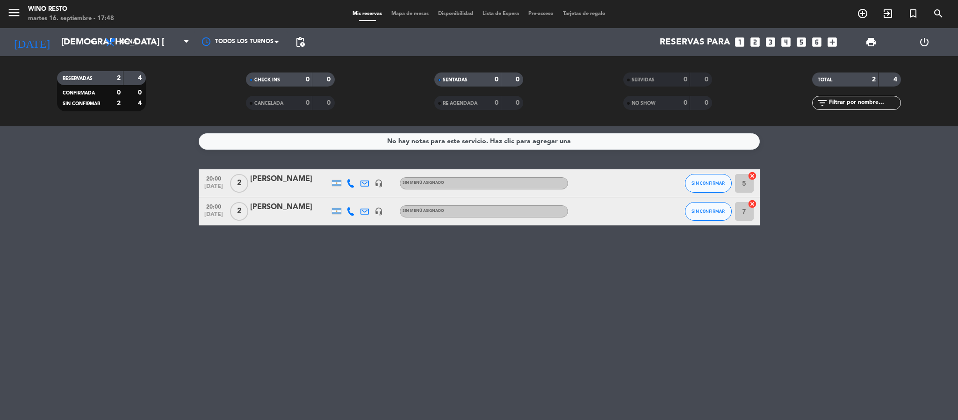
click at [297, 181] on div "[PERSON_NAME]" at bounding box center [289, 179] width 79 height 12
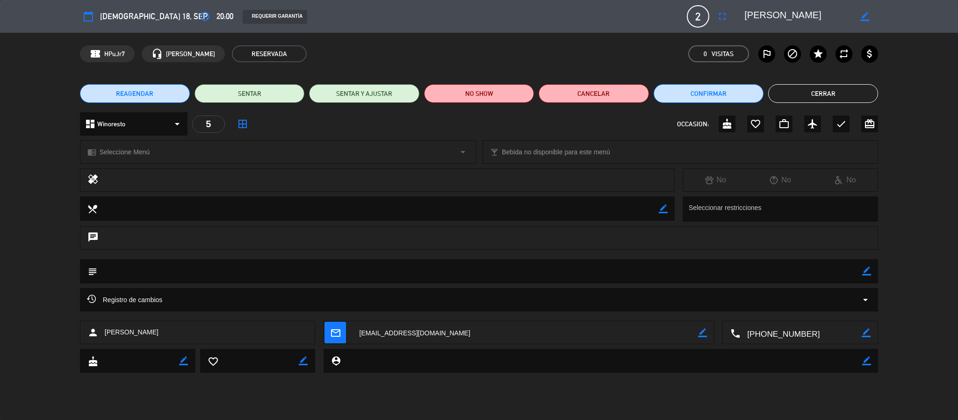
click at [866, 270] on icon "border_color" at bounding box center [866, 270] width 9 height 9
type textarea "Big Box Wine Bar"
click at [866, 270] on icon at bounding box center [866, 270] width 9 height 9
click at [835, 92] on button "Cerrar" at bounding box center [823, 93] width 110 height 19
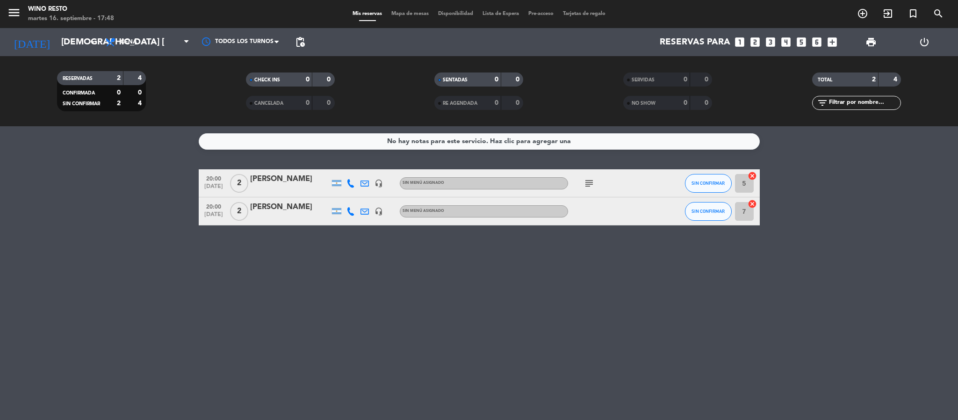
click at [271, 206] on div "[PERSON_NAME]" at bounding box center [289, 207] width 79 height 12
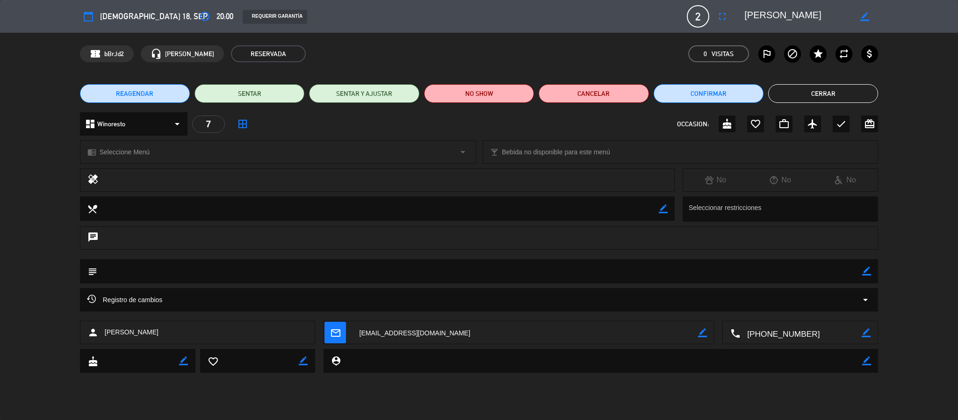
click at [870, 275] on icon "border_color" at bounding box center [866, 270] width 9 height 9
type textarea "Big Box Wine Bar"
click at [866, 272] on icon at bounding box center [866, 270] width 9 height 9
click at [834, 93] on button "Cerrar" at bounding box center [823, 93] width 110 height 19
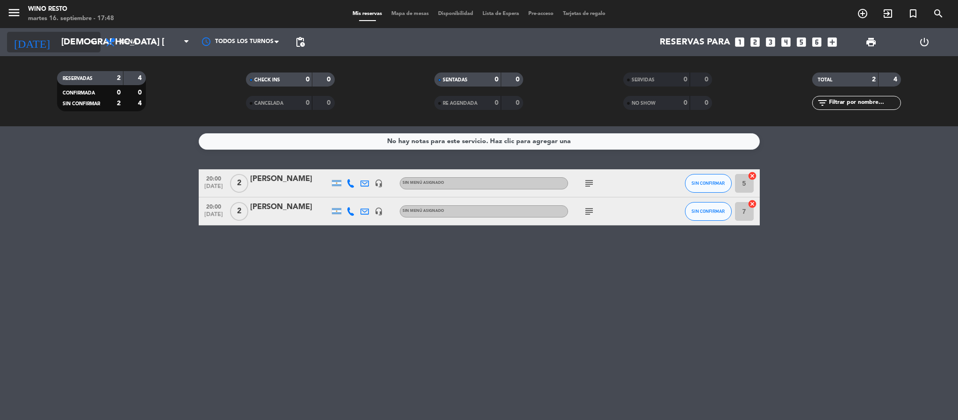
click at [97, 42] on icon "arrow_drop_down" at bounding box center [92, 41] width 11 height 11
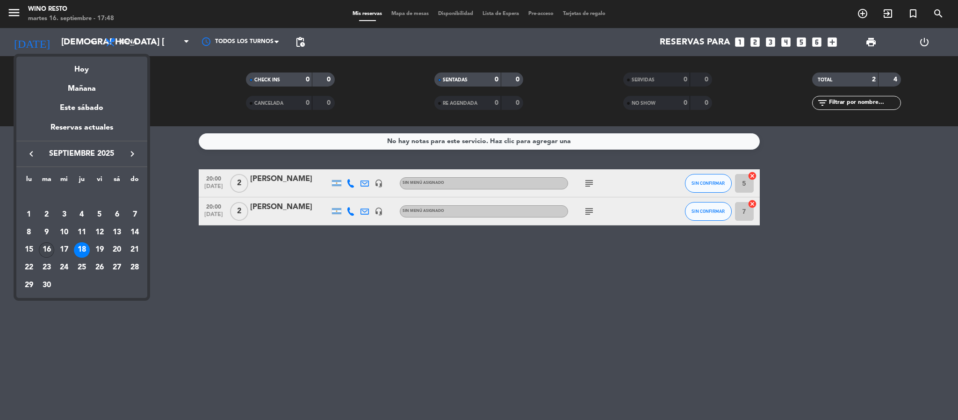
click at [51, 245] on div "16" at bounding box center [47, 250] width 16 height 16
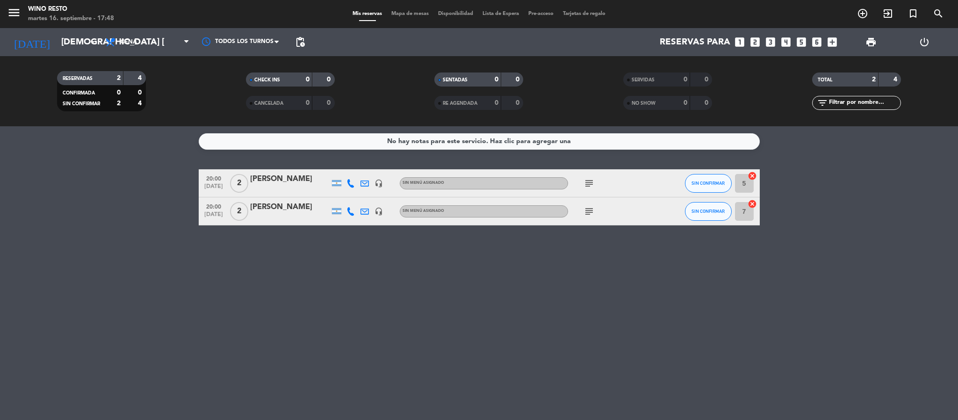
type input "[DATE] sep."
